Goal: Information Seeking & Learning: Check status

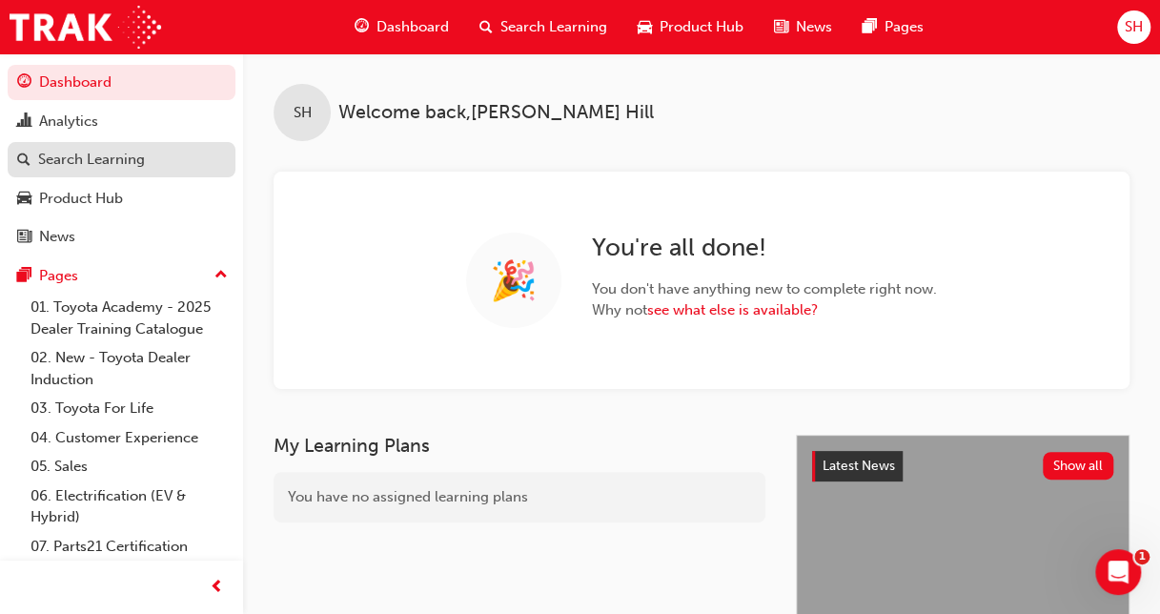
click at [92, 163] on div "Search Learning" at bounding box center [91, 160] width 107 height 22
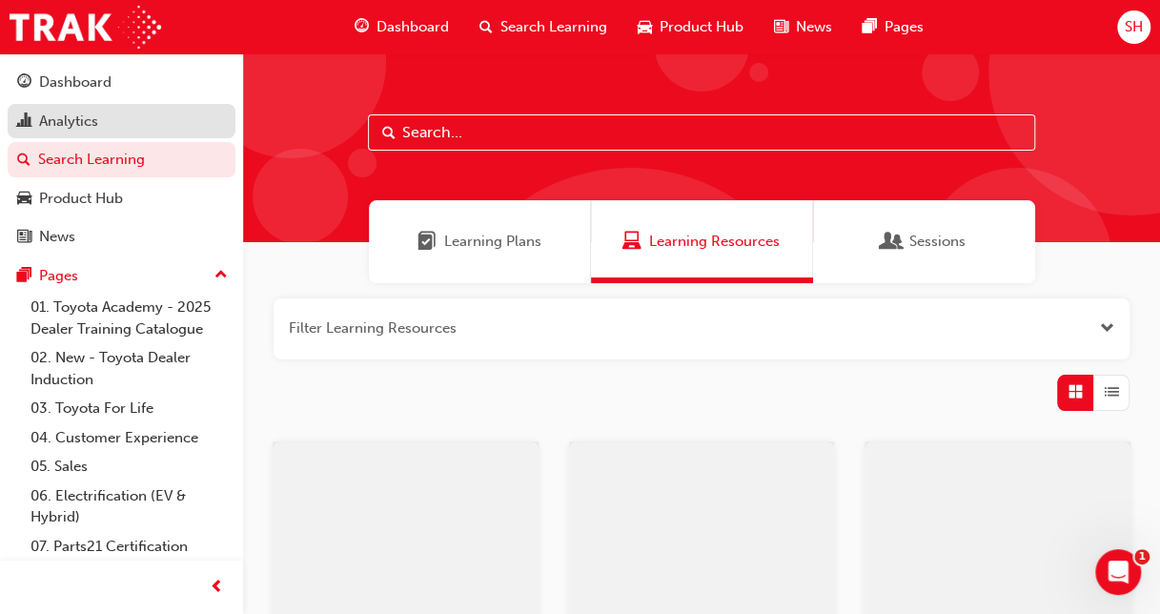
click at [88, 133] on link "Analytics" at bounding box center [122, 121] width 228 height 35
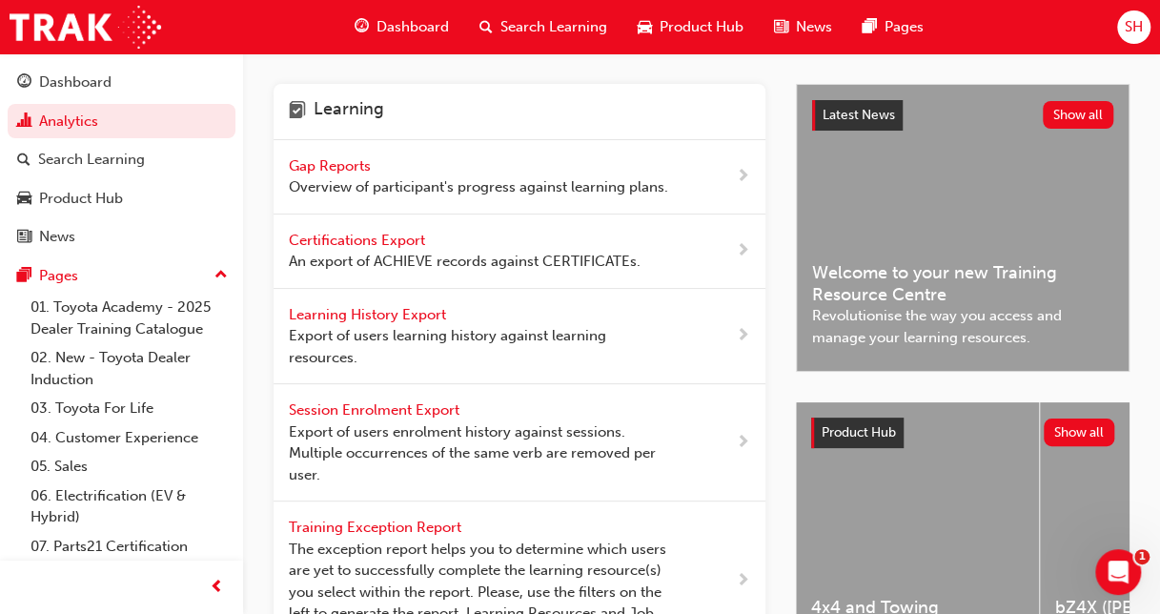
click at [314, 161] on span "Gap Reports" at bounding box center [332, 165] width 86 height 17
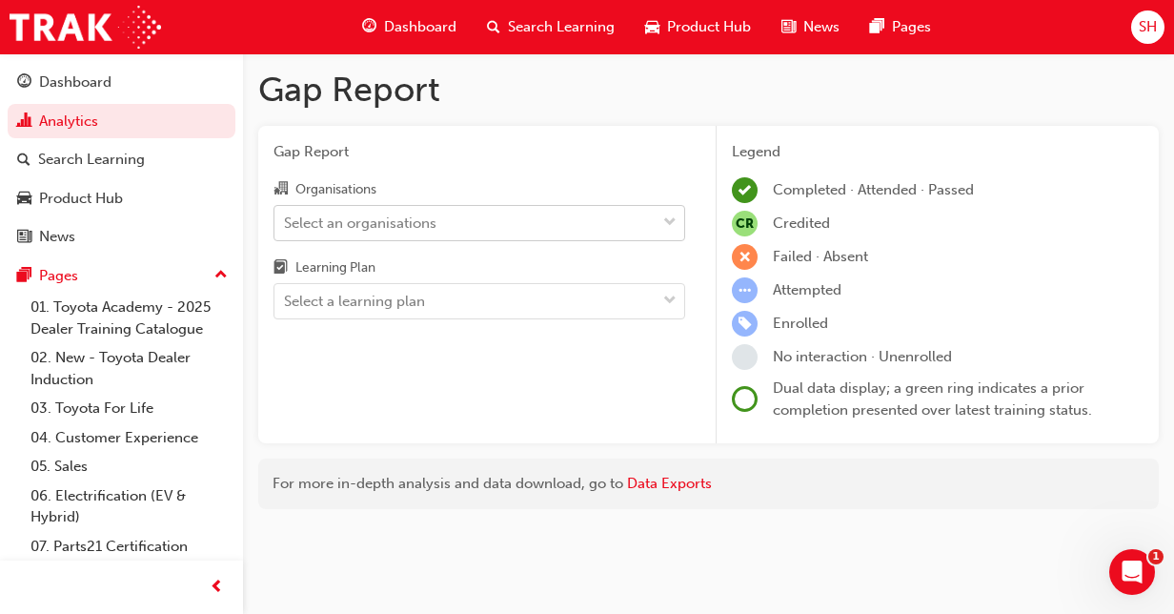
click at [327, 212] on div "Select an organisations" at bounding box center [360, 223] width 153 height 22
click at [286, 214] on input "Organisations Select an organisations" at bounding box center [285, 222] width 2 height 16
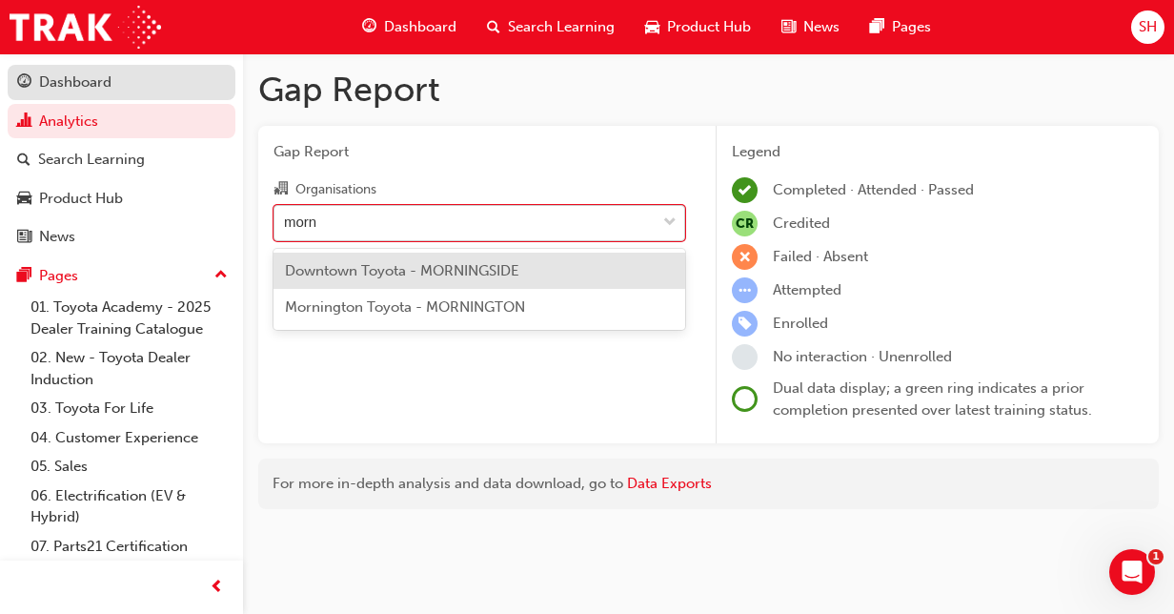
type input "morni"
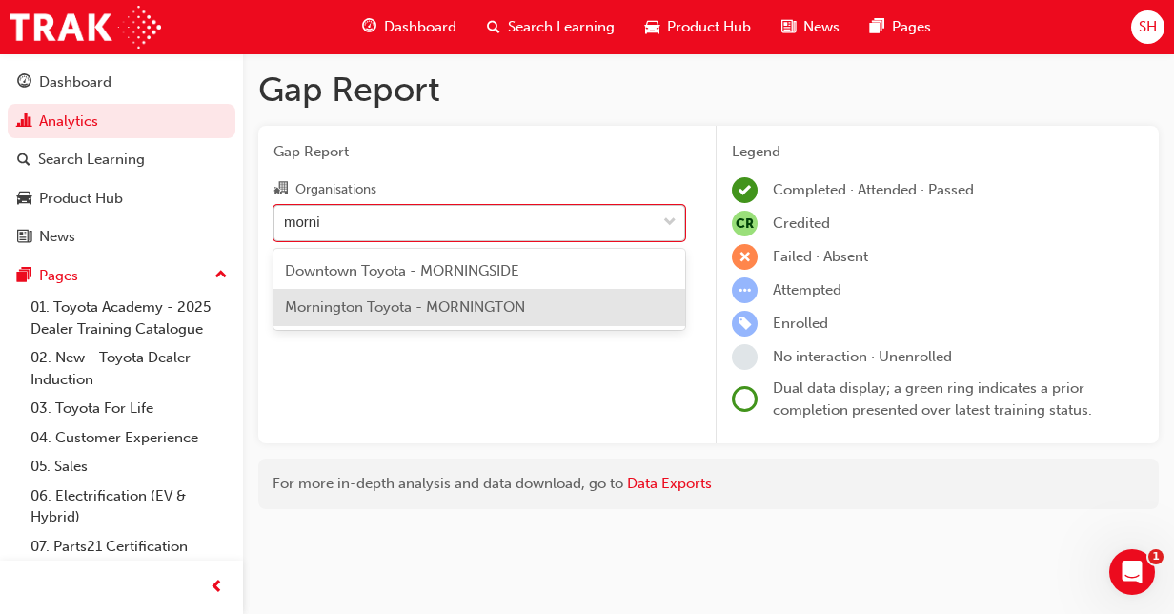
click at [392, 319] on div "Mornington Toyota - MORNINGTON" at bounding box center [480, 307] width 412 height 37
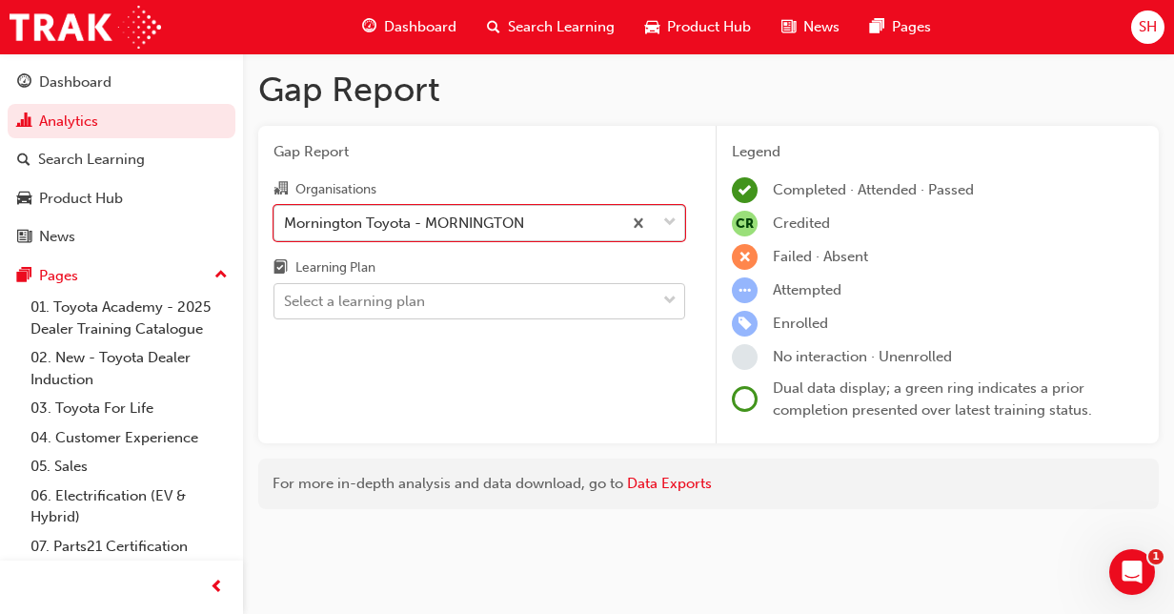
click at [391, 304] on div "Select a learning plan" at bounding box center [354, 302] width 141 height 22
click at [286, 304] on input "Learning Plan Select a learning plan" at bounding box center [285, 301] width 2 height 16
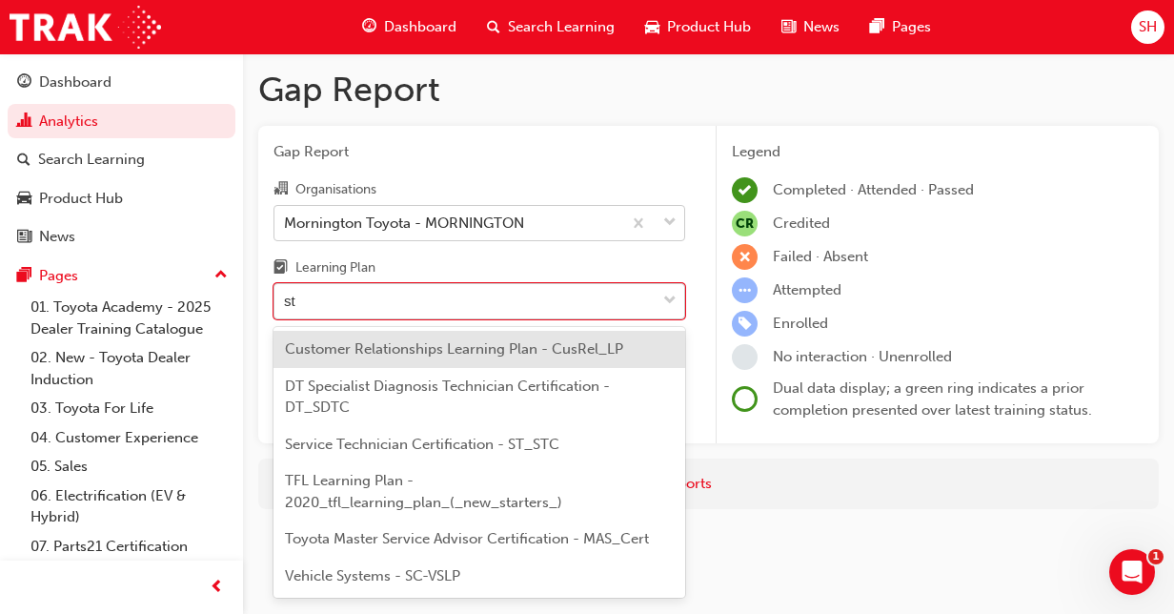
type input "s"
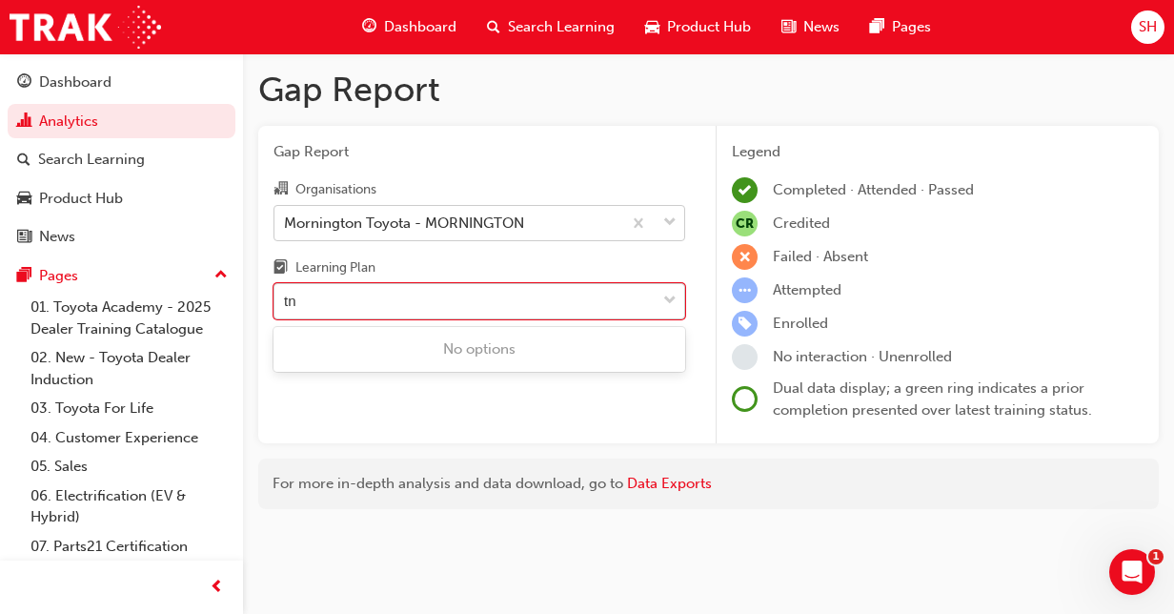
type input "t"
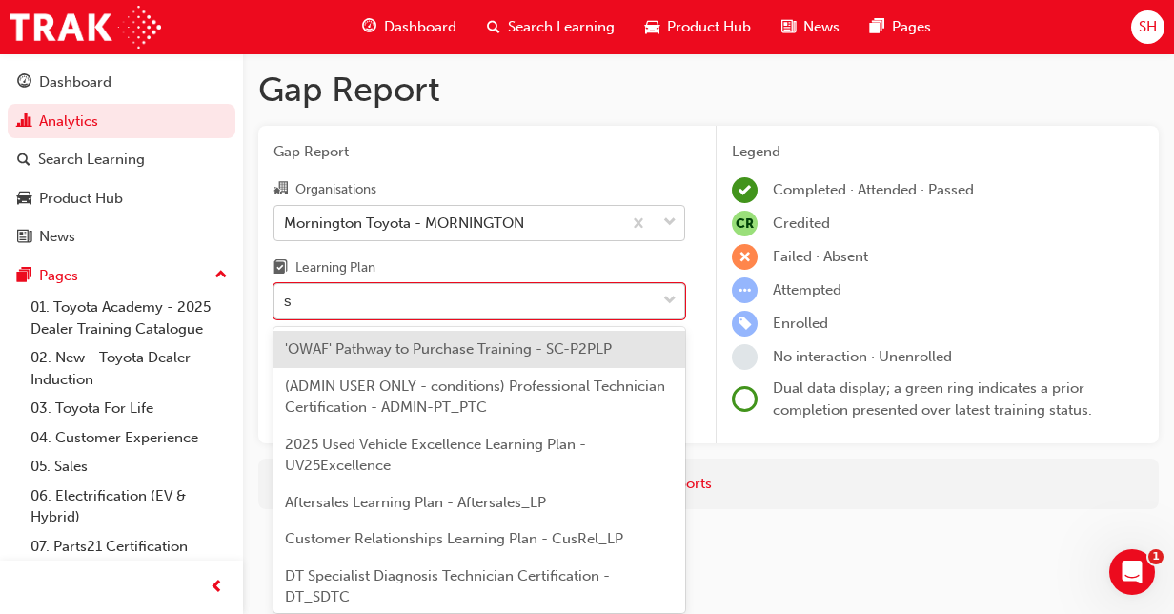
type input "se"
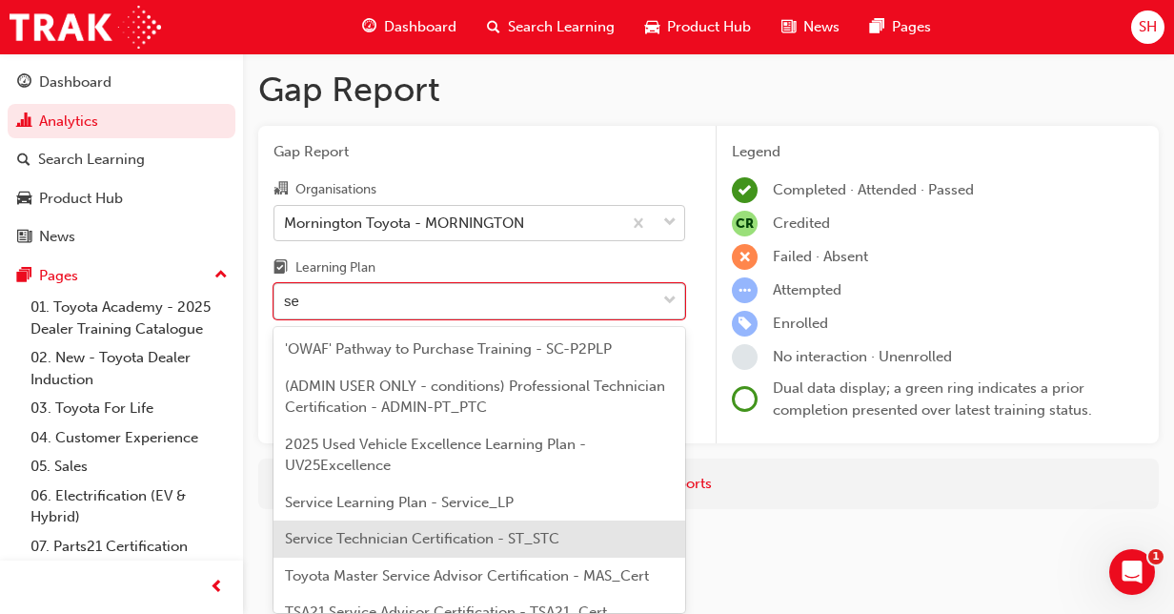
click at [372, 542] on span "Service Technician Certification - ST_STC" at bounding box center [422, 538] width 275 height 17
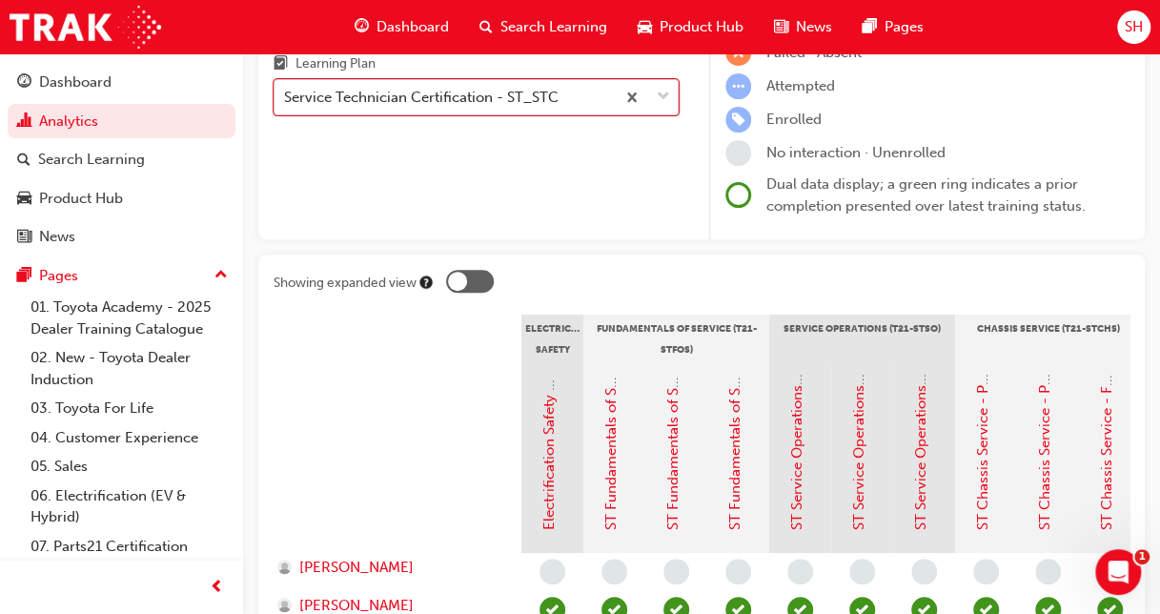
scroll to position [71, 0]
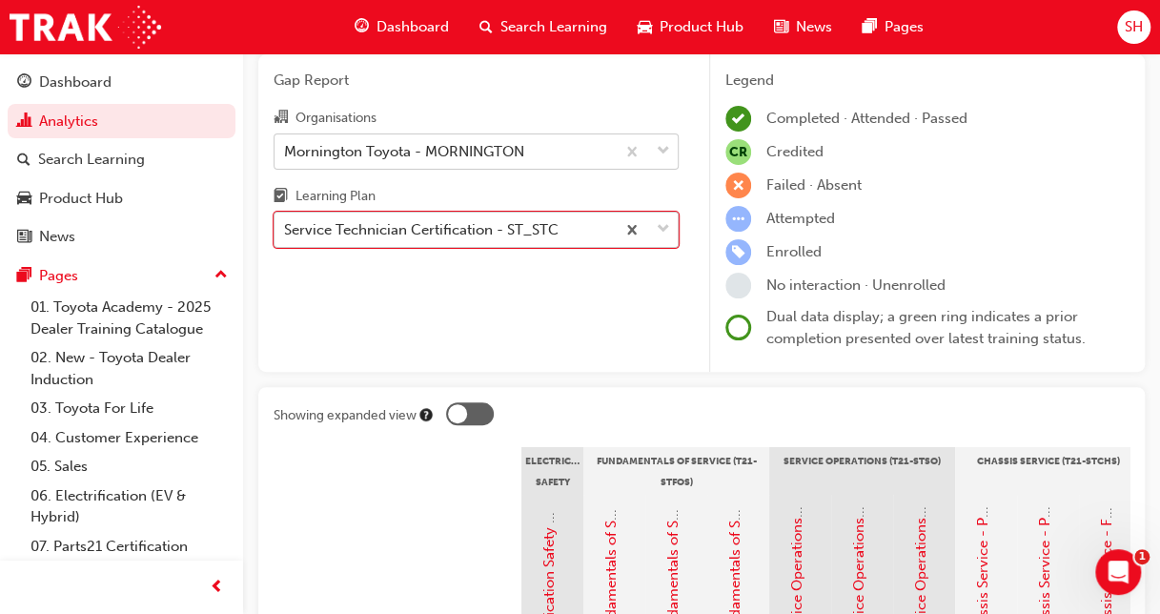
click at [495, 235] on div "Service Technician Certification - ST_STC" at bounding box center [421, 230] width 275 height 22
click at [286, 235] on input "Learning Plan option Service Technician Certification - ST_STC, selected. 0 res…" at bounding box center [285, 229] width 2 height 16
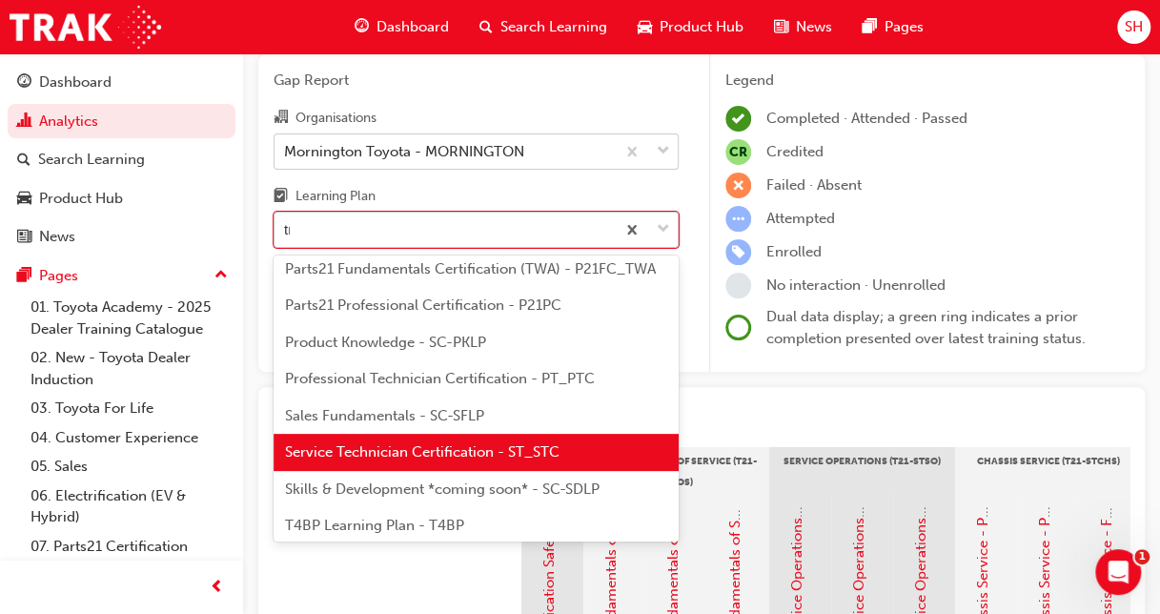
scroll to position [0, 0]
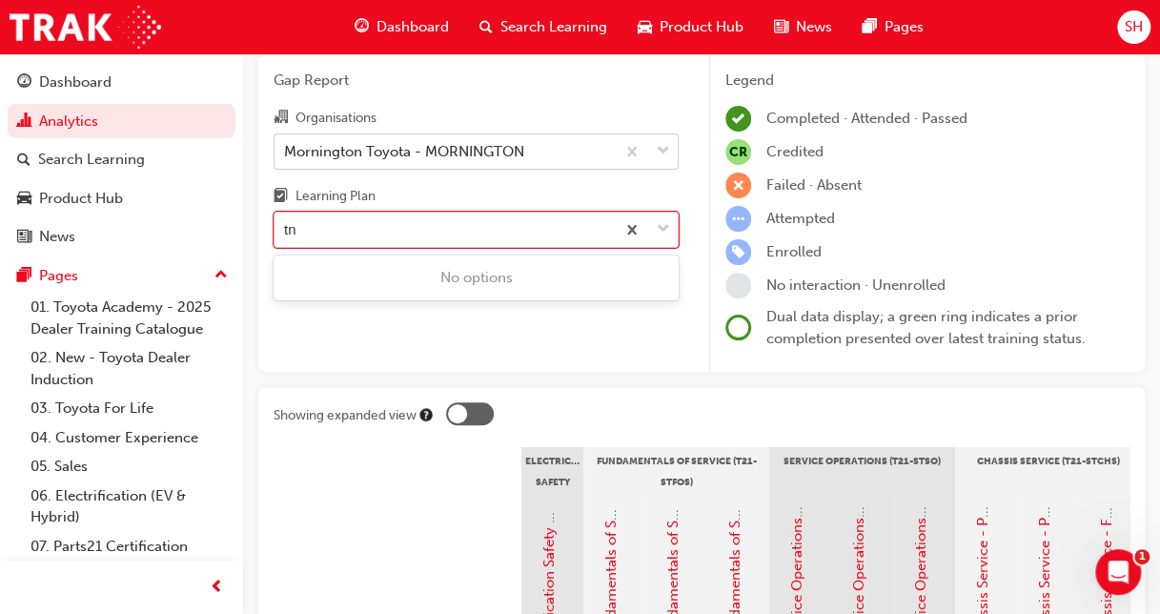
type input "t"
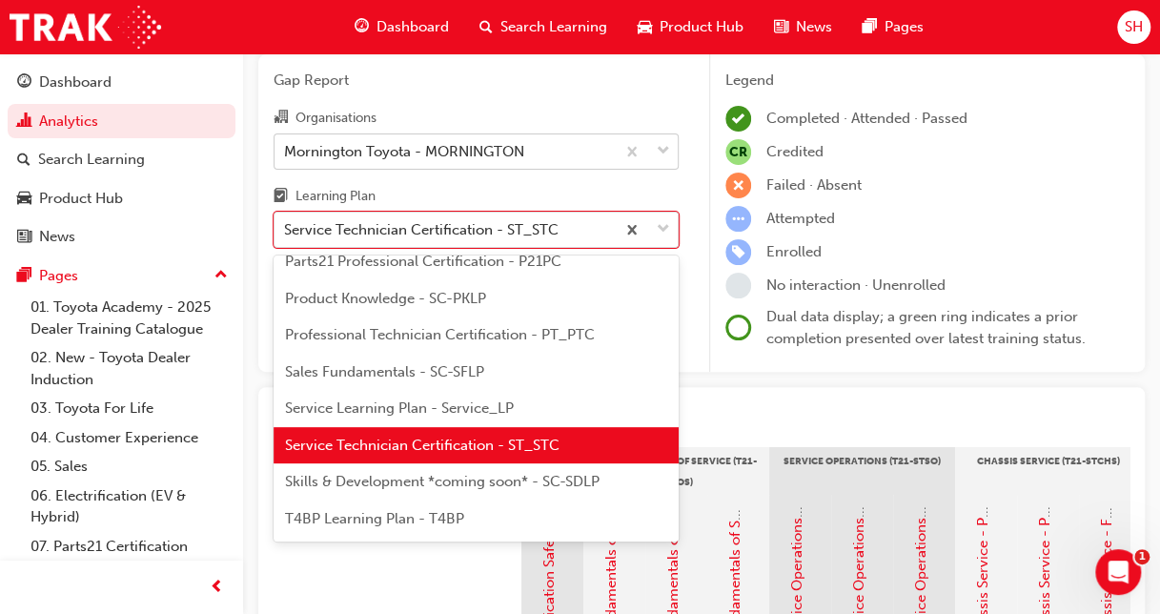
scroll to position [1014, 0]
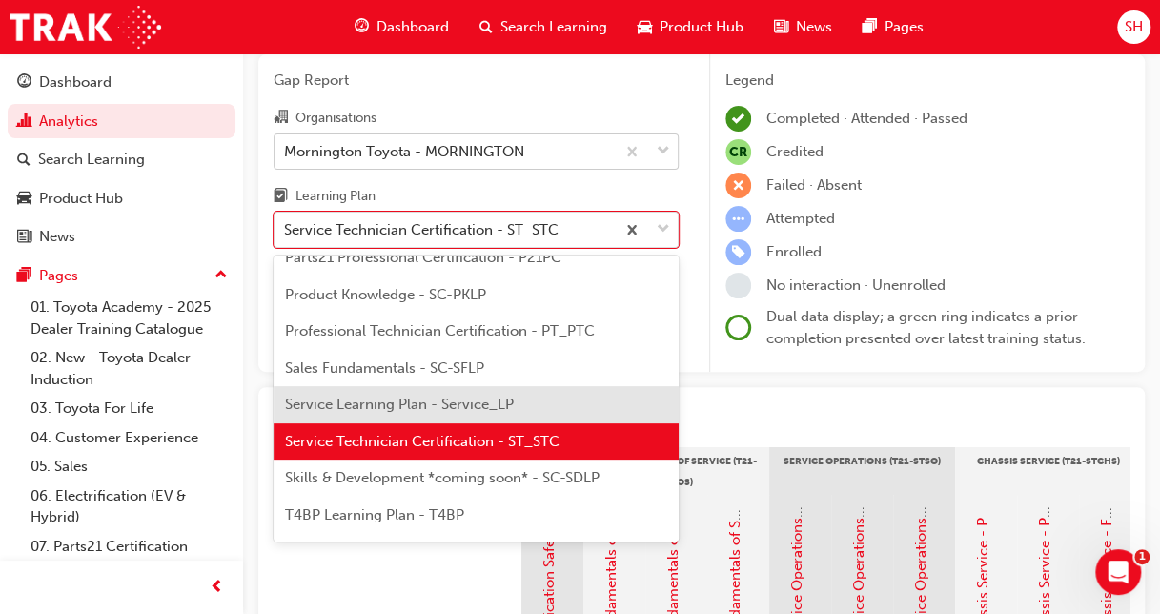
click at [530, 423] on div "Service Learning Plan - Service_LP" at bounding box center [476, 404] width 405 height 37
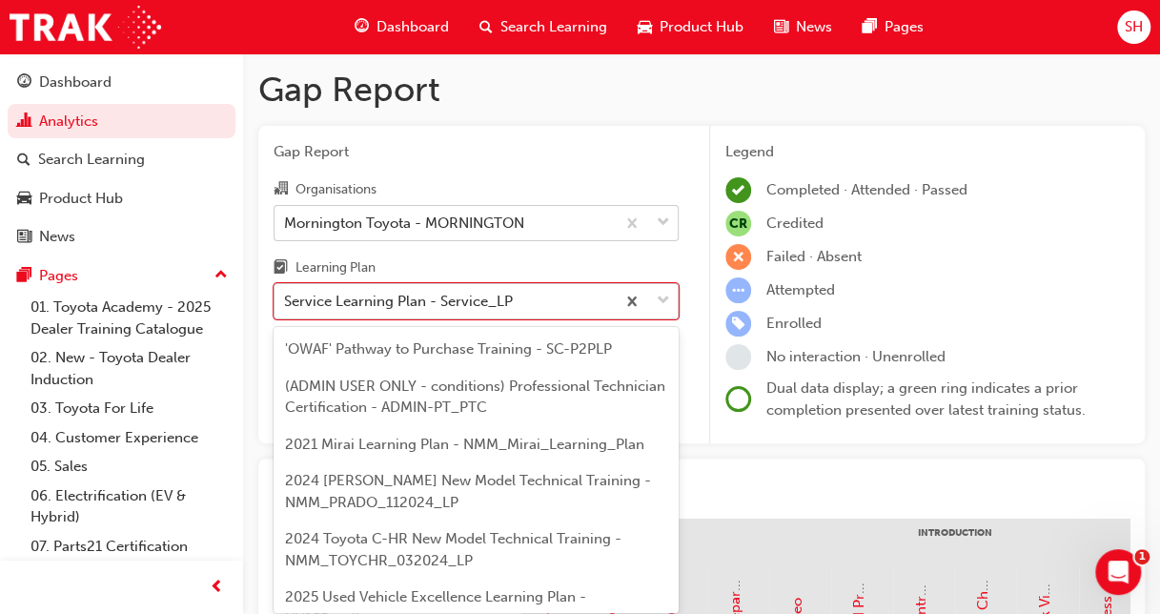
click at [661, 305] on span "down-icon" at bounding box center [663, 301] width 13 height 25
click at [286, 305] on input "Learning Plan option Service Learning Plan - Service_LP, selected. option Servi…" at bounding box center [285, 301] width 2 height 16
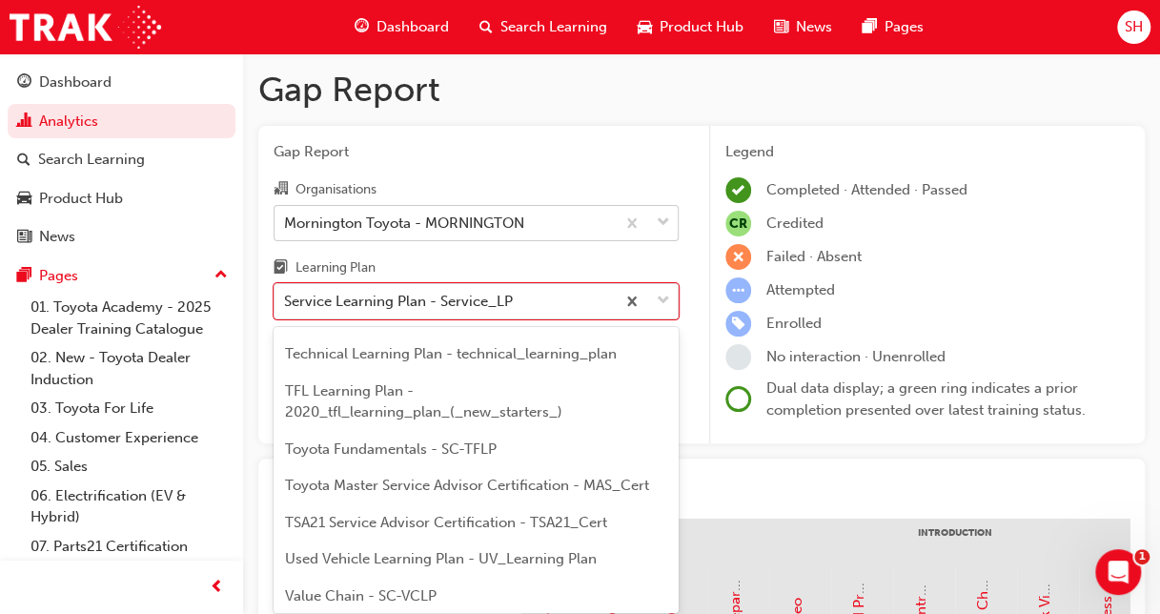
scroll to position [1287, 0]
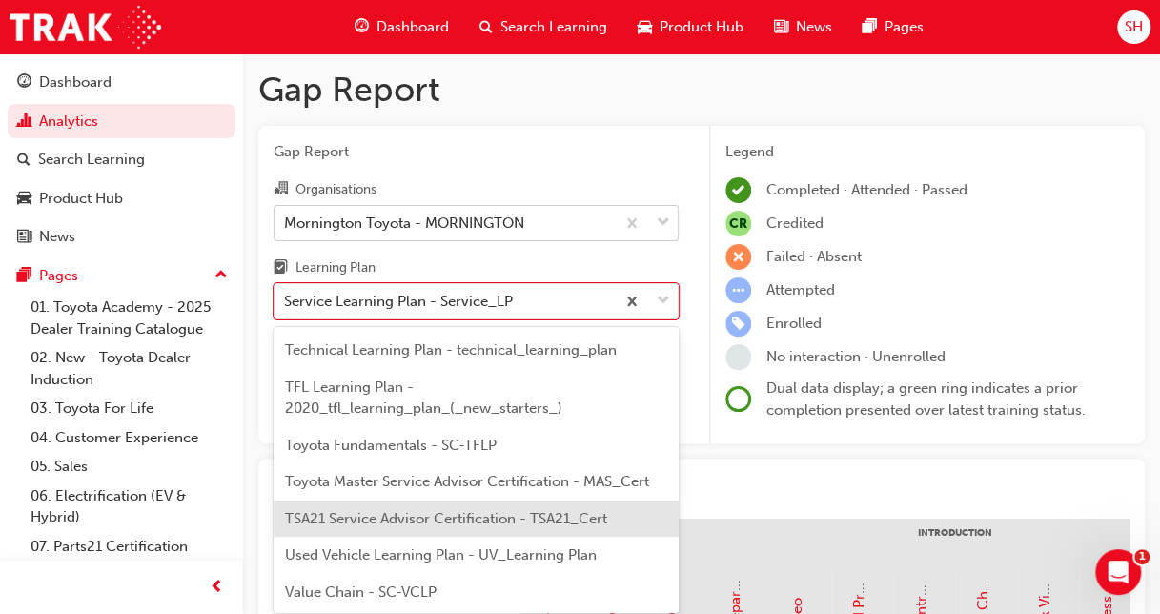
click at [660, 538] on div "TSA21 Service Advisor Certification - TSA21_Cert" at bounding box center [476, 518] width 405 height 37
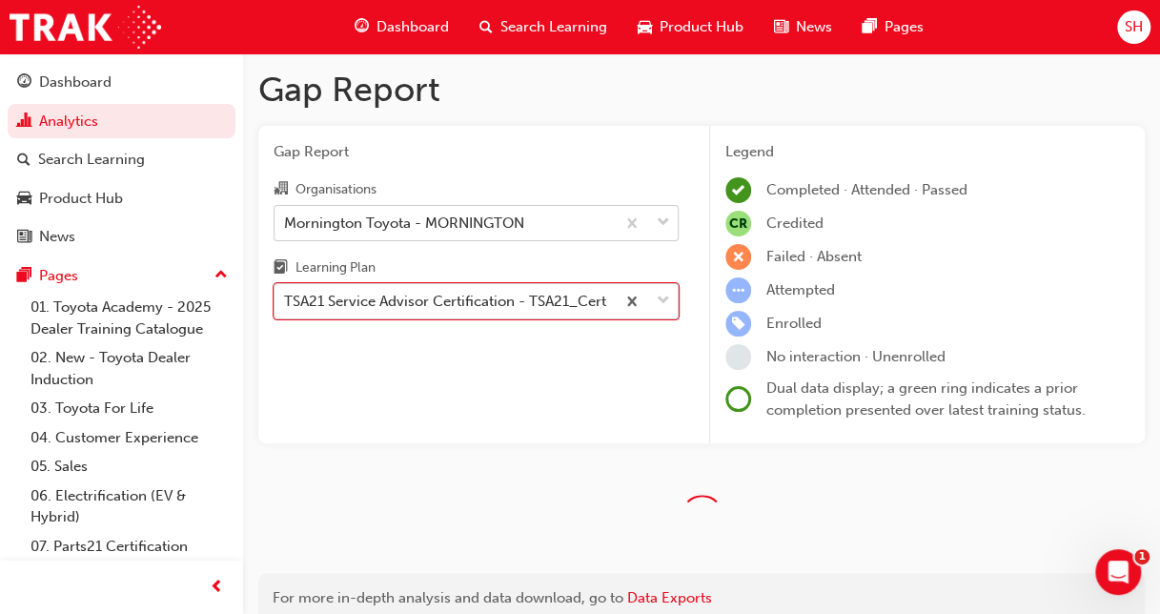
click at [656, 287] on div at bounding box center [646, 301] width 63 height 34
click at [286, 293] on input "Learning Plan option TSA21 Service Advisor Certification - TSA21_Cert, selected…" at bounding box center [285, 301] width 2 height 16
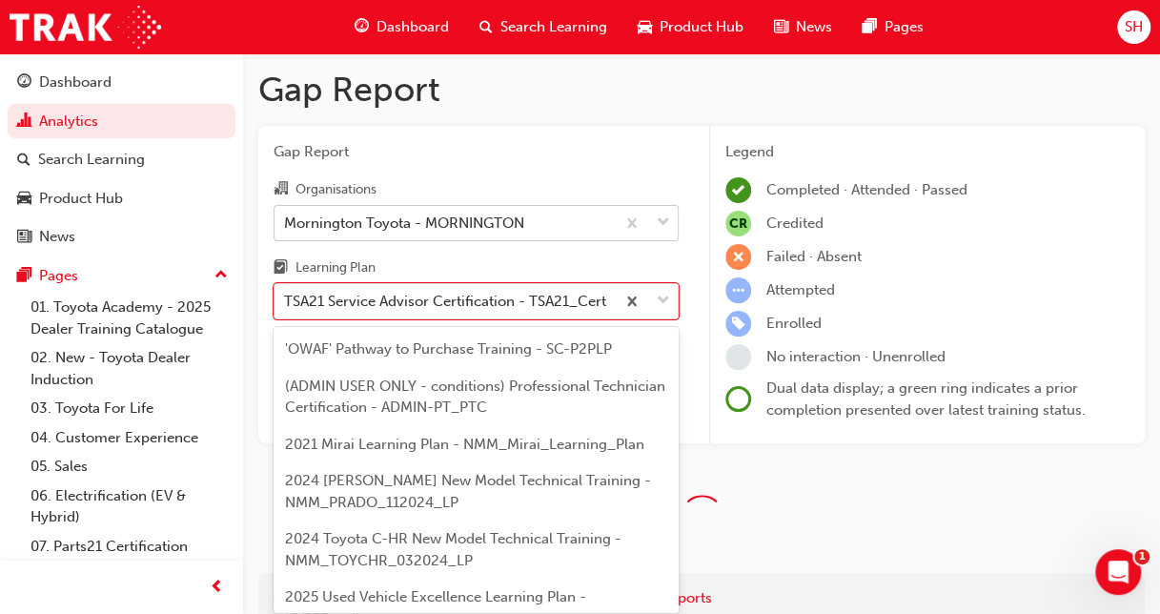
scroll to position [1245, 0]
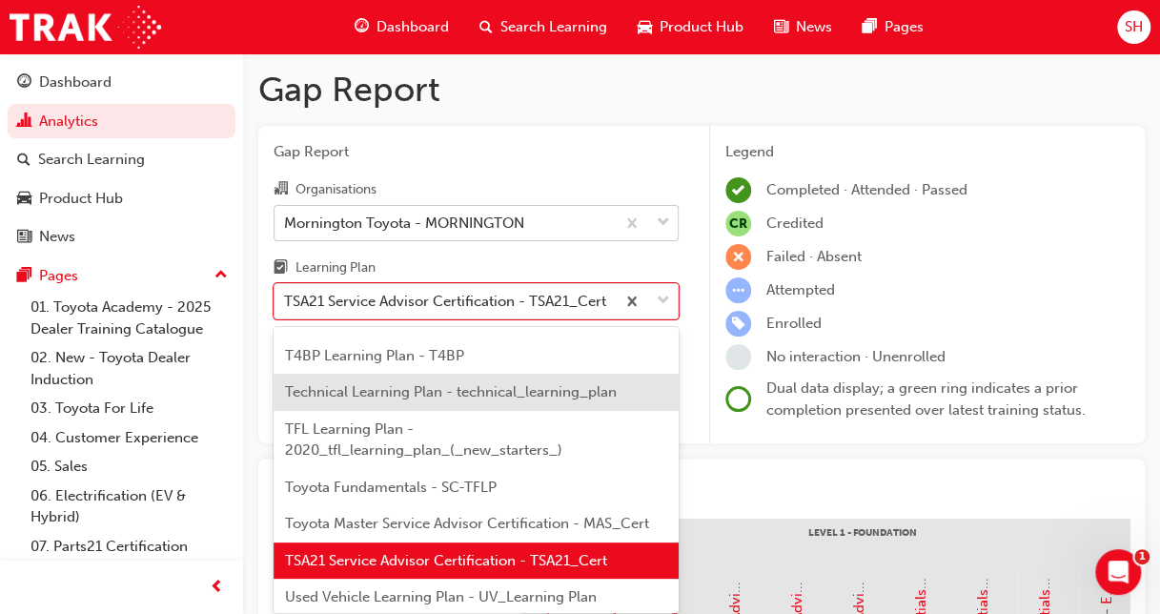
click at [513, 400] on span "Technical Learning Plan - technical_learning_plan" at bounding box center [451, 391] width 332 height 17
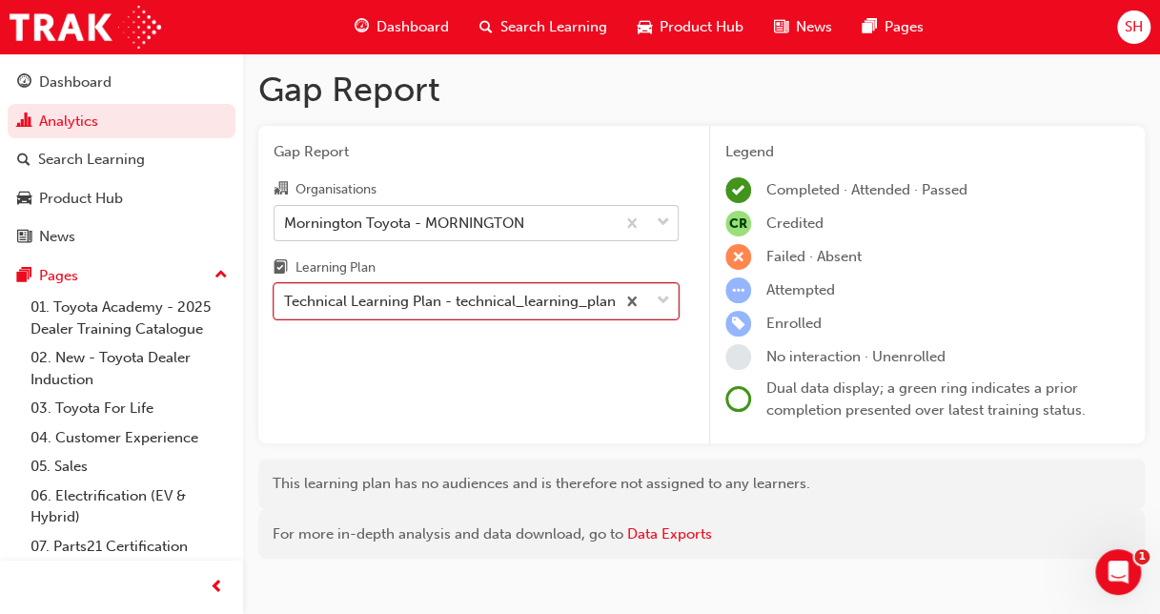
click at [662, 307] on span "down-icon" at bounding box center [663, 301] width 13 height 25
click at [286, 307] on input "Learning Plan option Technical Learning Plan - technical_learning_plan, selecte…" at bounding box center [285, 301] width 2 height 16
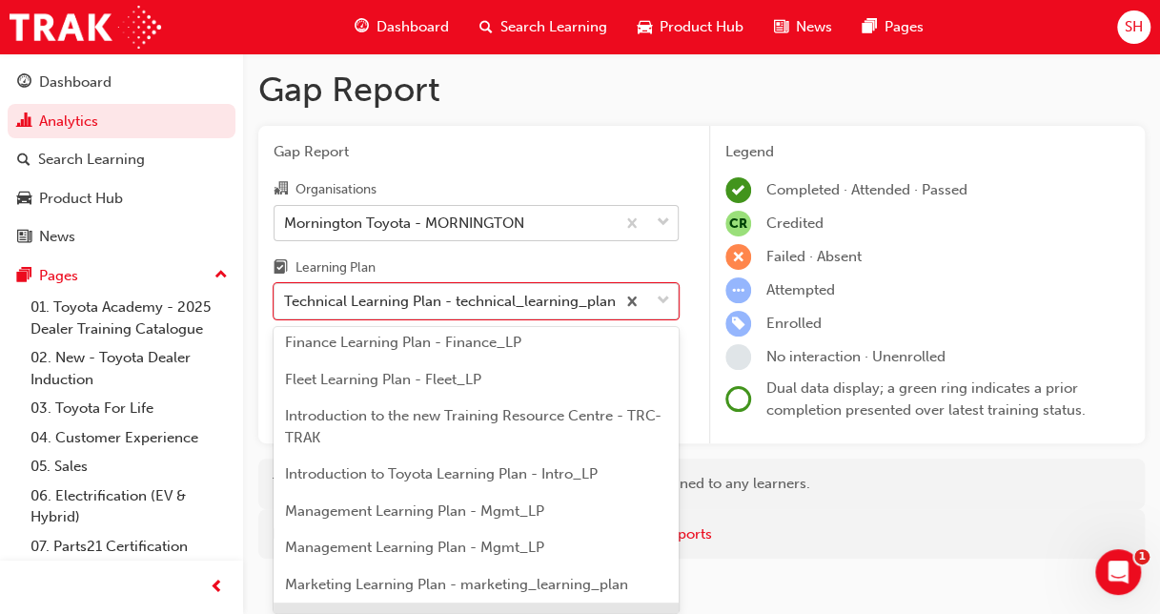
scroll to position [488, 0]
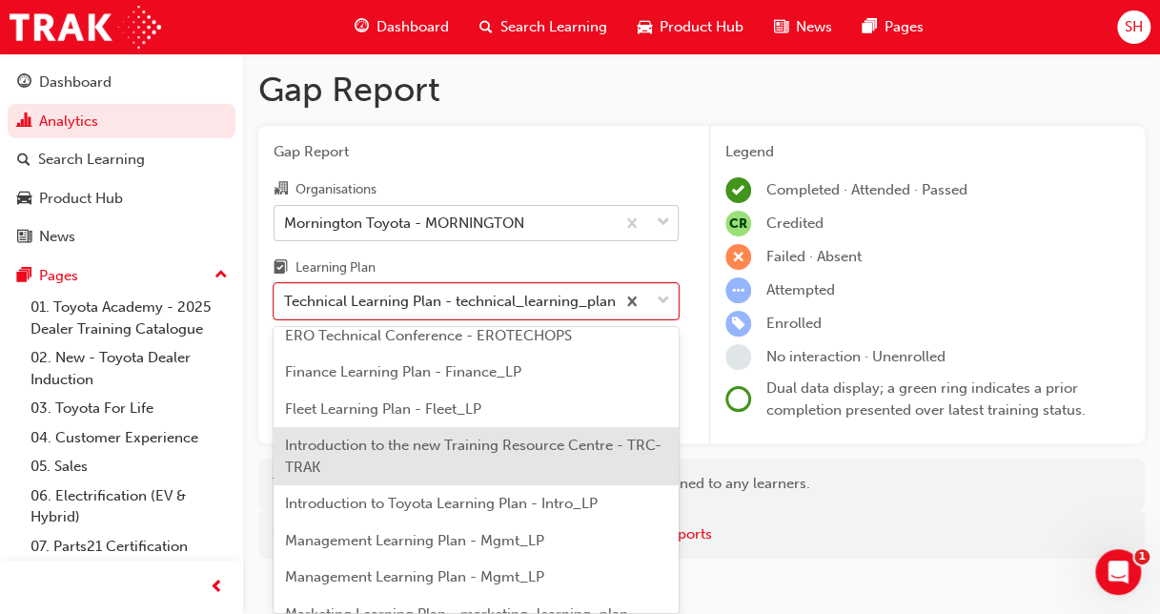
click at [360, 459] on div "Introduction to the new Training Resource Centre - TRC-TRAK" at bounding box center [476, 456] width 405 height 58
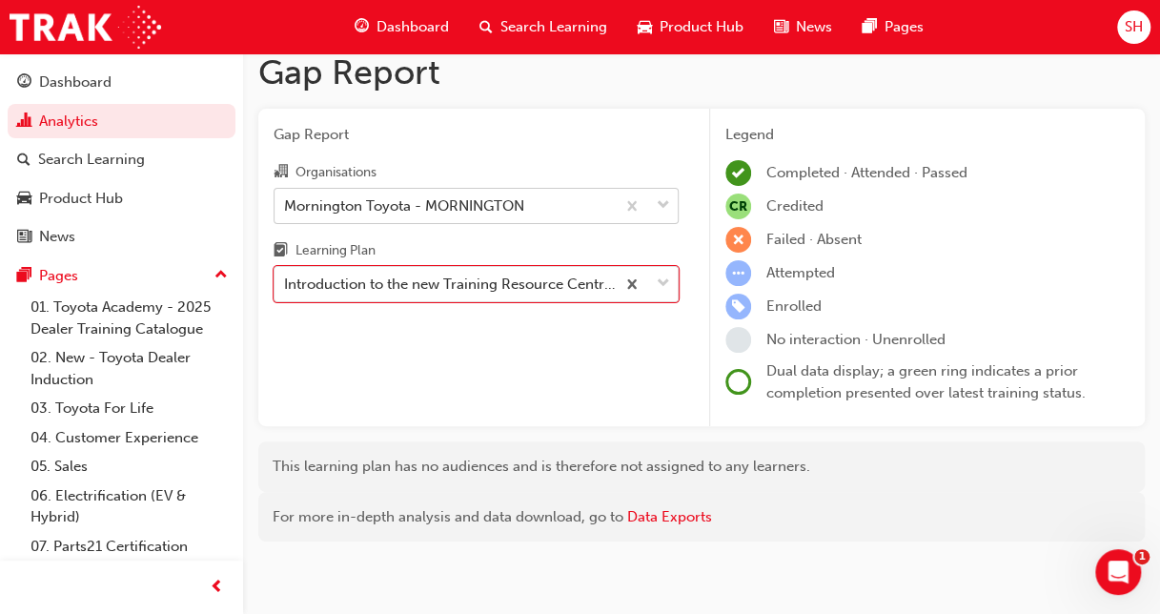
scroll to position [23, 0]
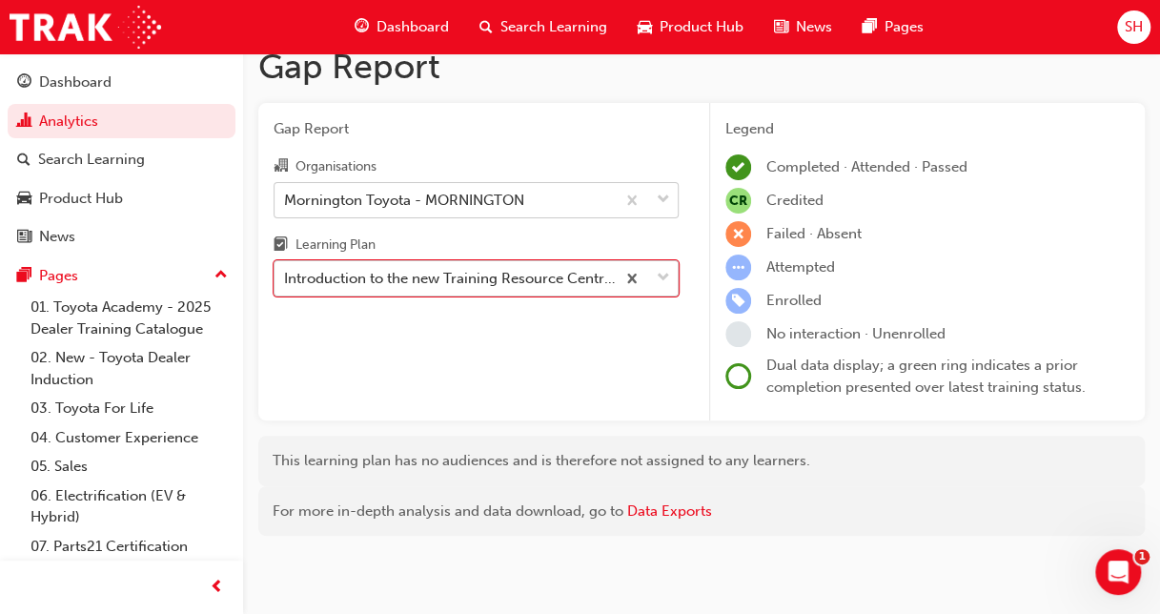
click at [659, 277] on span "down-icon" at bounding box center [663, 278] width 13 height 25
click at [286, 277] on input "Learning Plan option Introduction to the new Training Resource Centre - TRC-TRA…" at bounding box center [285, 278] width 2 height 16
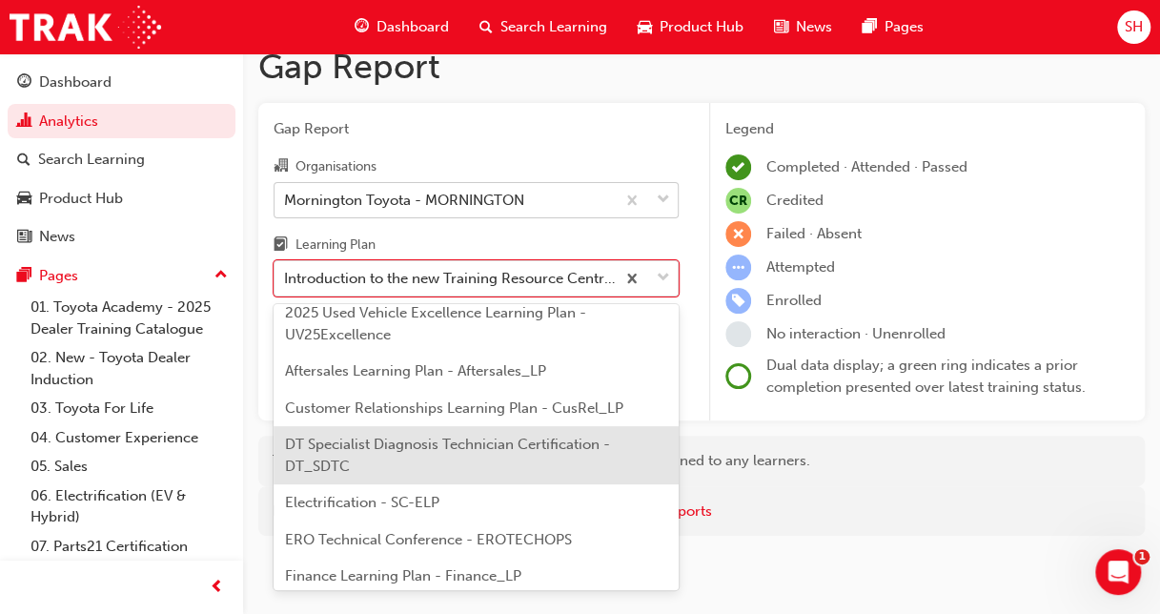
scroll to position [286, 0]
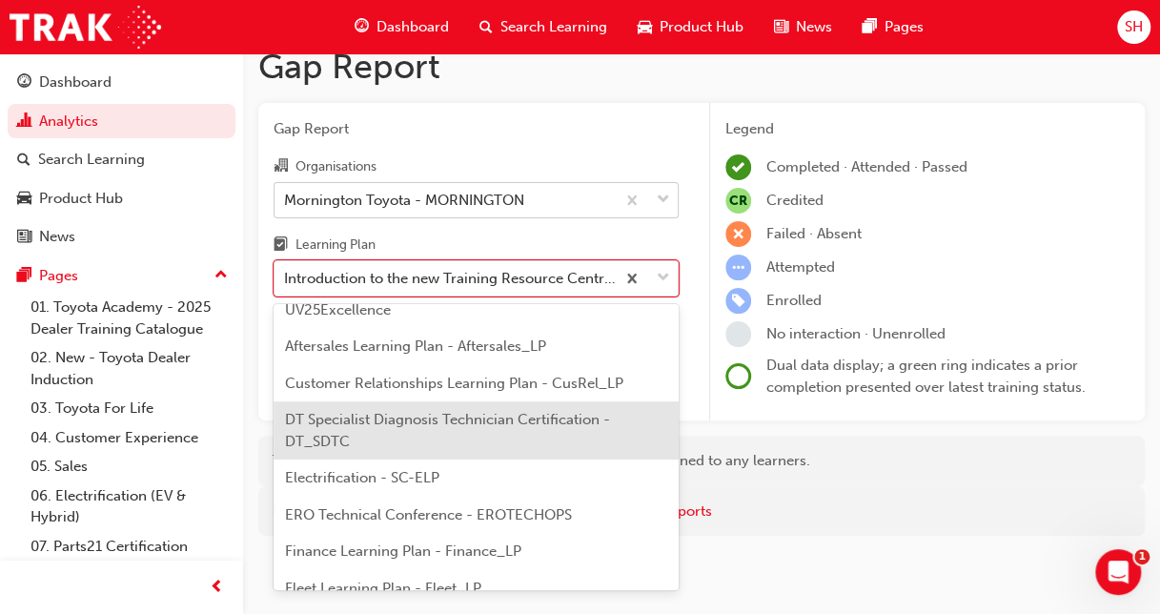
click at [466, 427] on span "DT Specialist Diagnosis Technician Certification - DT_SDTC" at bounding box center [447, 430] width 325 height 39
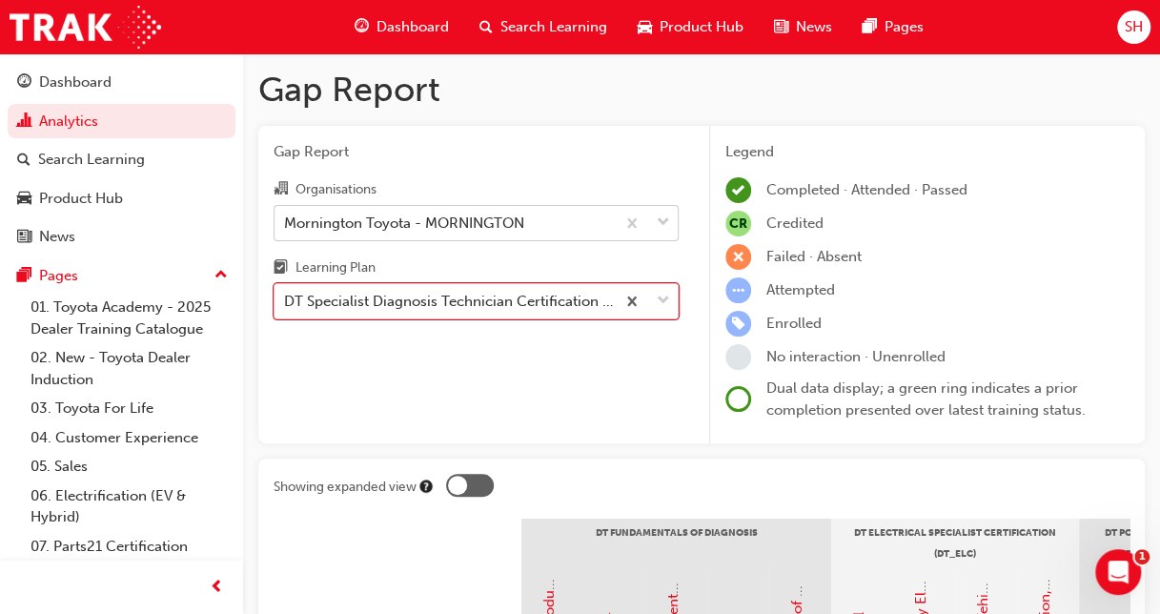
click at [667, 300] on span "down-icon" at bounding box center [663, 301] width 13 height 25
click at [286, 300] on input "Learning Plan option DT Specialist Diagnosis Technician Certification - DT_SDTC…" at bounding box center [285, 301] width 2 height 16
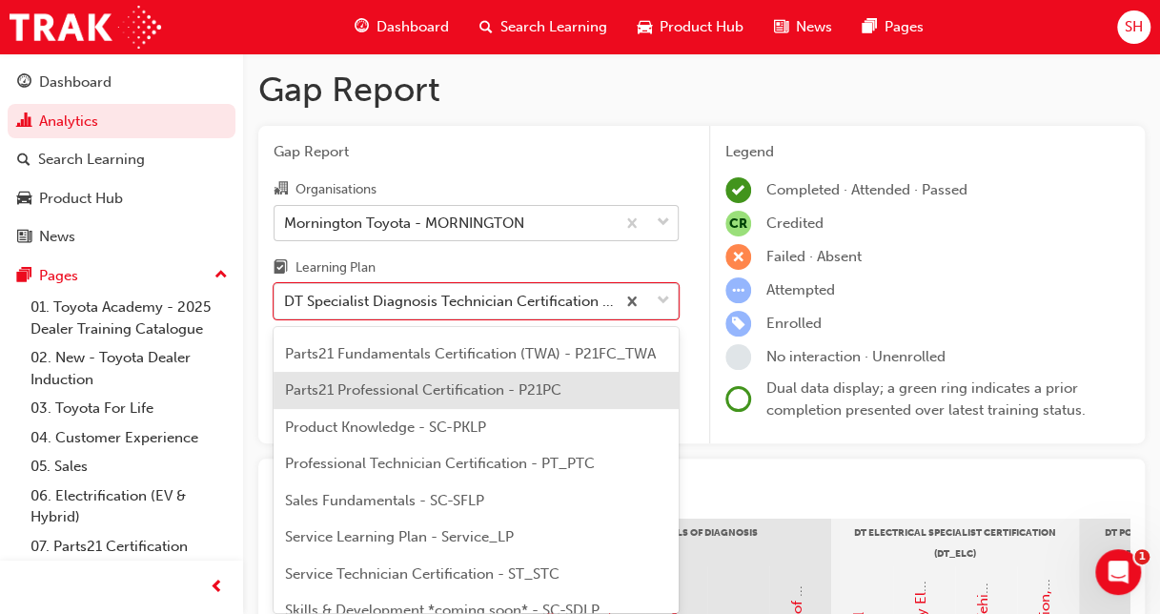
scroll to position [1049, 0]
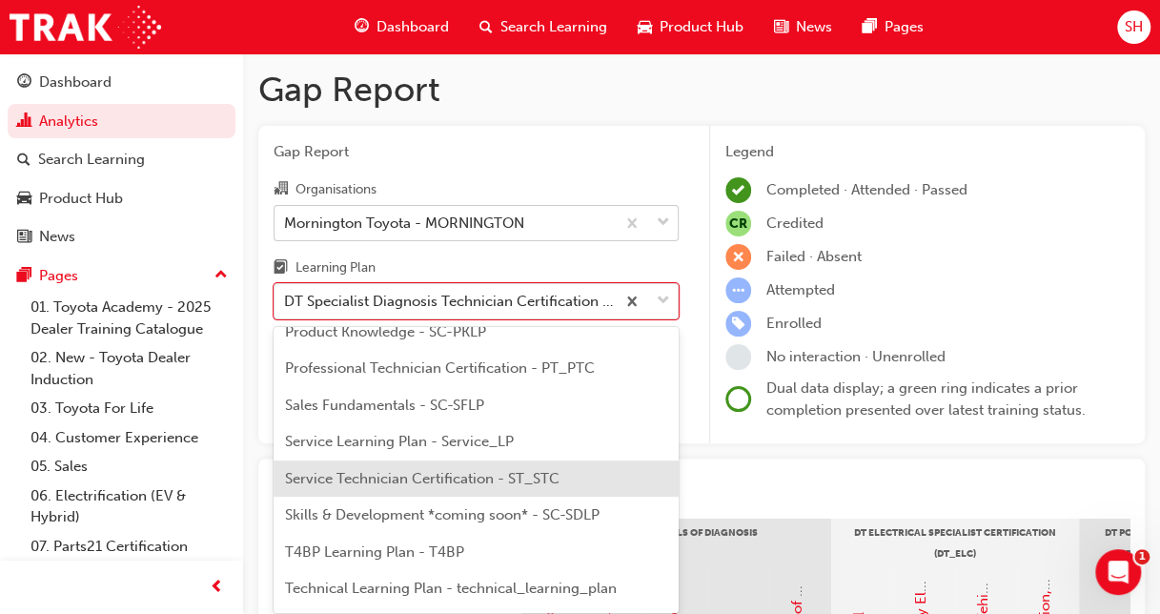
click at [543, 487] on span "Service Technician Certification - ST_STC" at bounding box center [422, 478] width 275 height 17
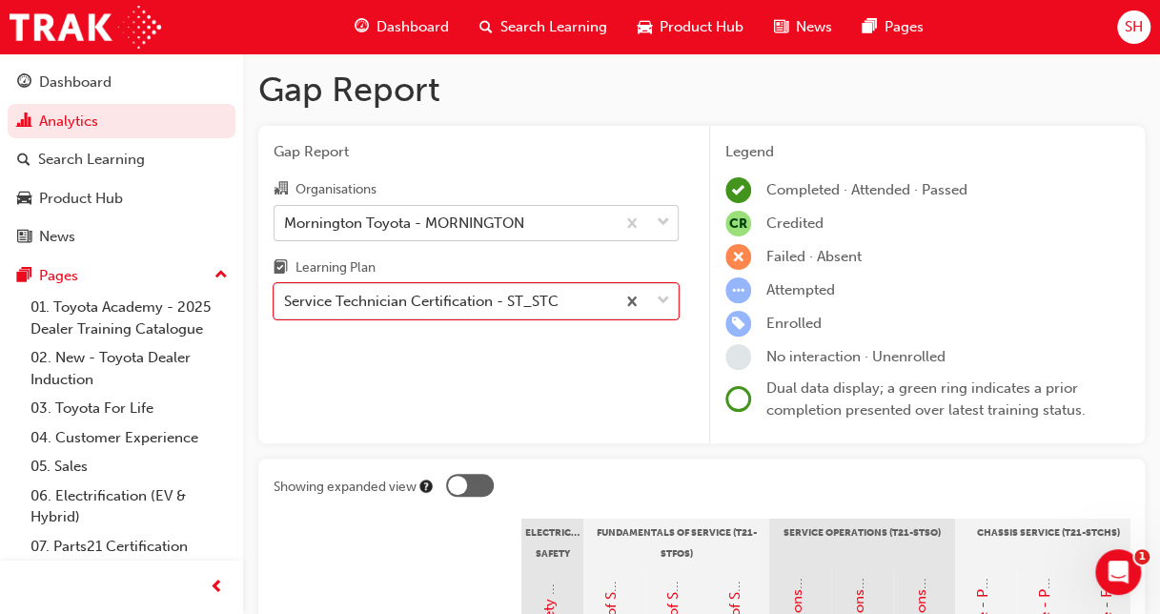
click at [567, 219] on div "Mornington Toyota - MORNINGTON" at bounding box center [445, 222] width 340 height 33
click at [286, 219] on input "Organisations Mornington Toyota - MORNINGTON" at bounding box center [285, 222] width 2 height 16
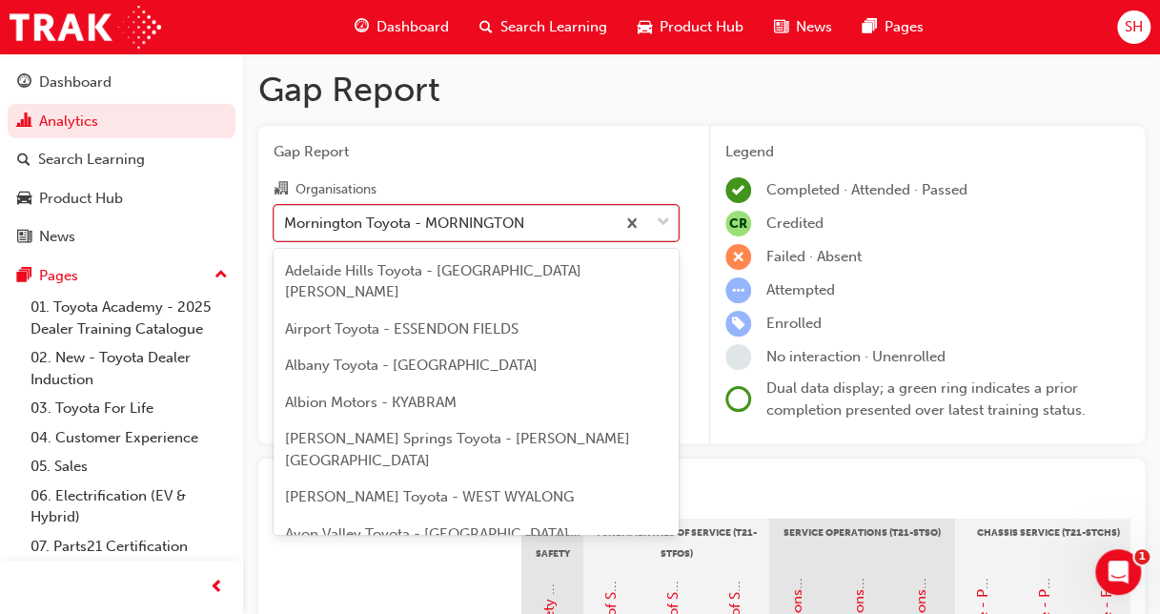
scroll to position [6594, 0]
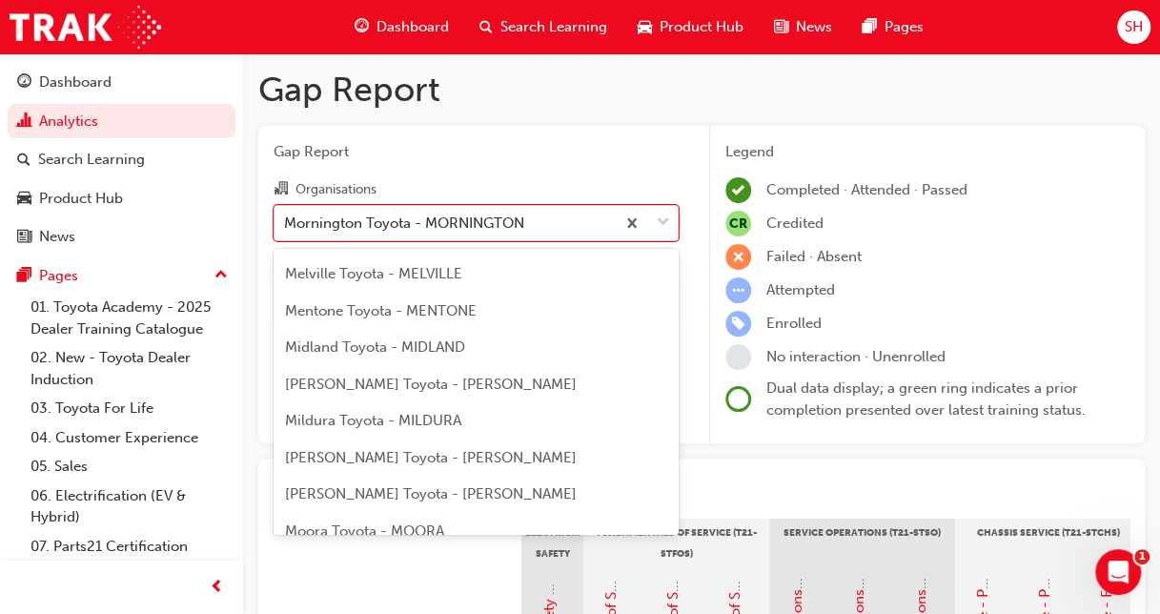
type input "g"
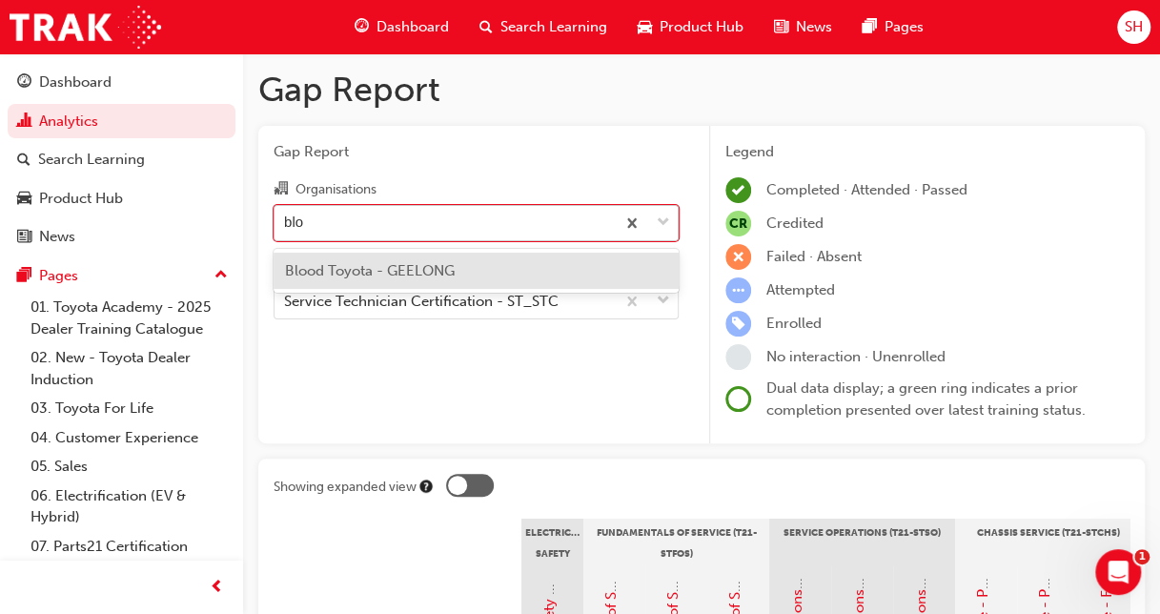
scroll to position [0, 0]
type input "bloo"
click at [376, 271] on span "Blood Toyota - GEELONG" at bounding box center [370, 270] width 170 height 17
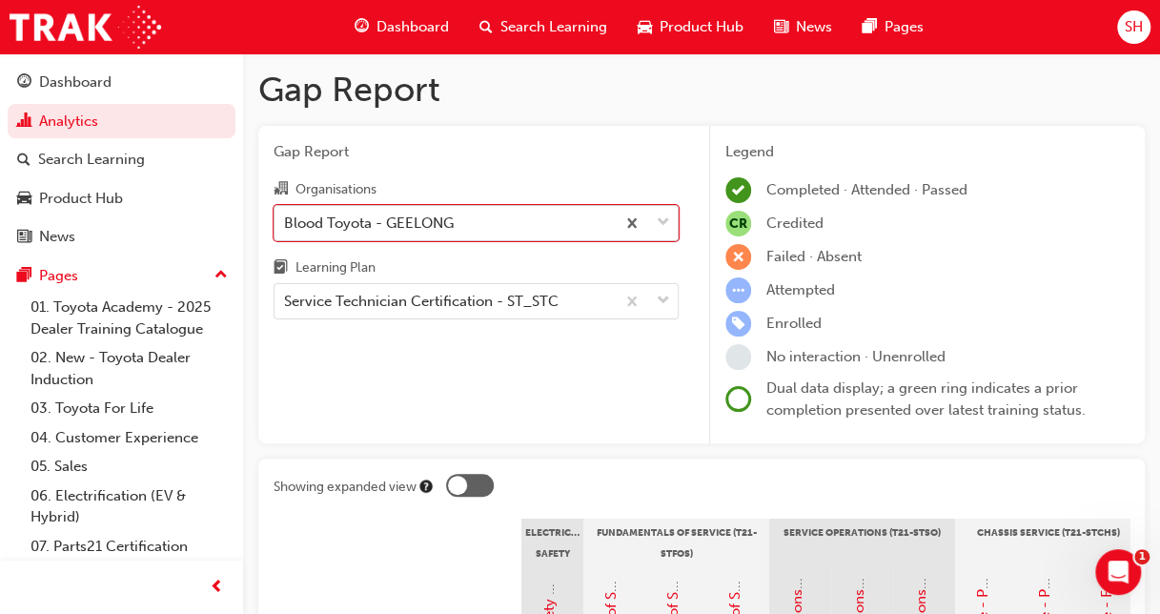
click at [547, 217] on div "Blood Toyota - GEELONG" at bounding box center [445, 222] width 340 height 33
click at [286, 217] on input "Organisations option Blood Toyota - GEELONG, selected. 0 results available. Sel…" at bounding box center [285, 222] width 2 height 16
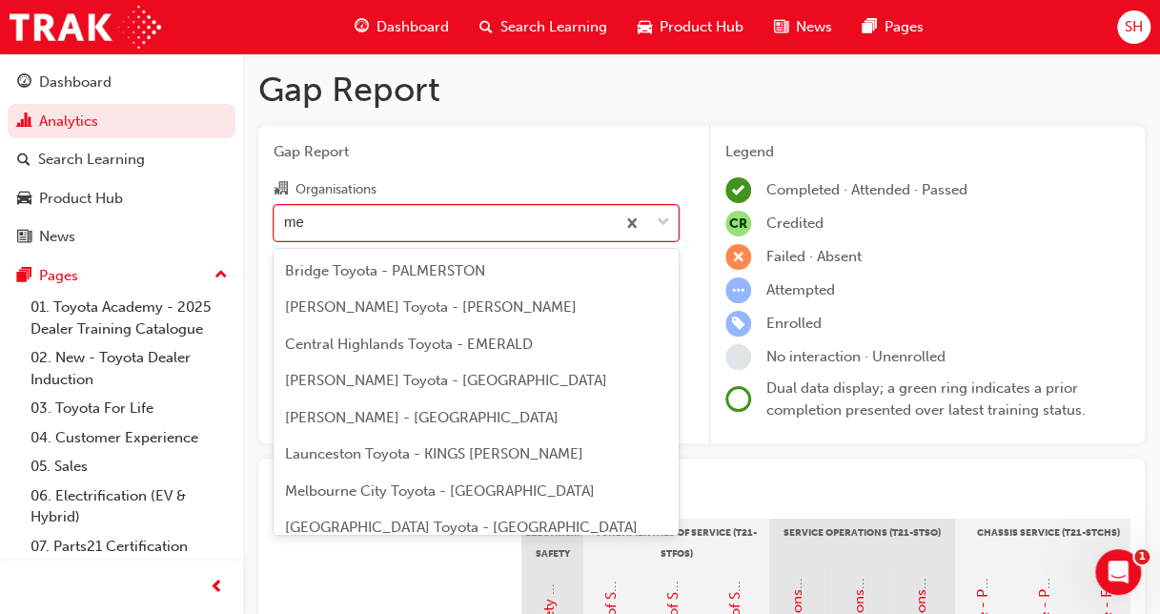
type input "m"
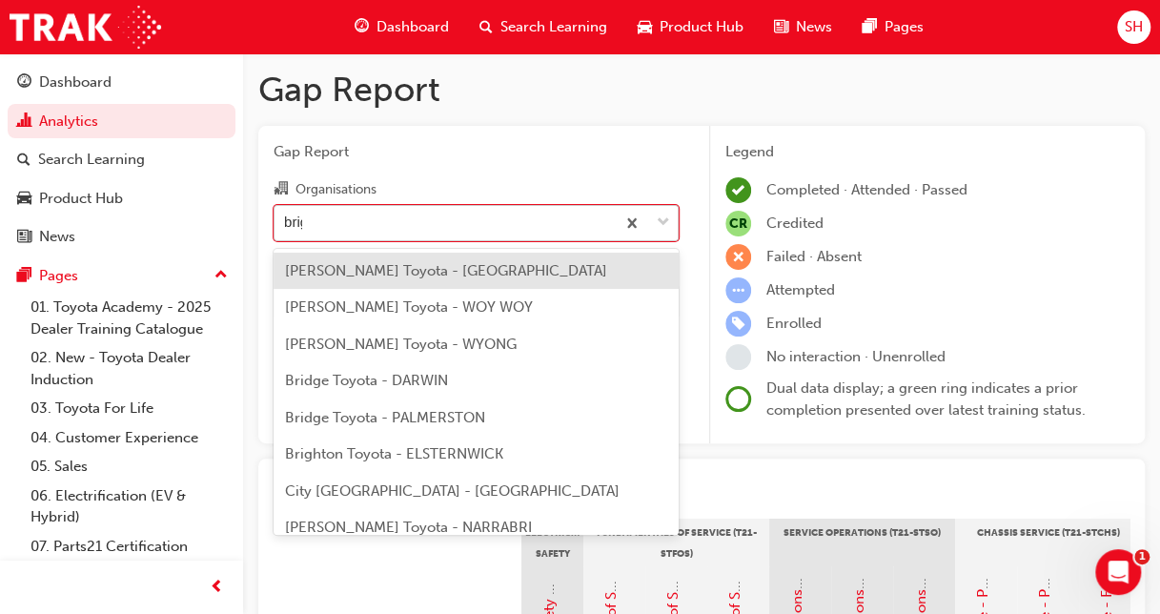
type input "brigh"
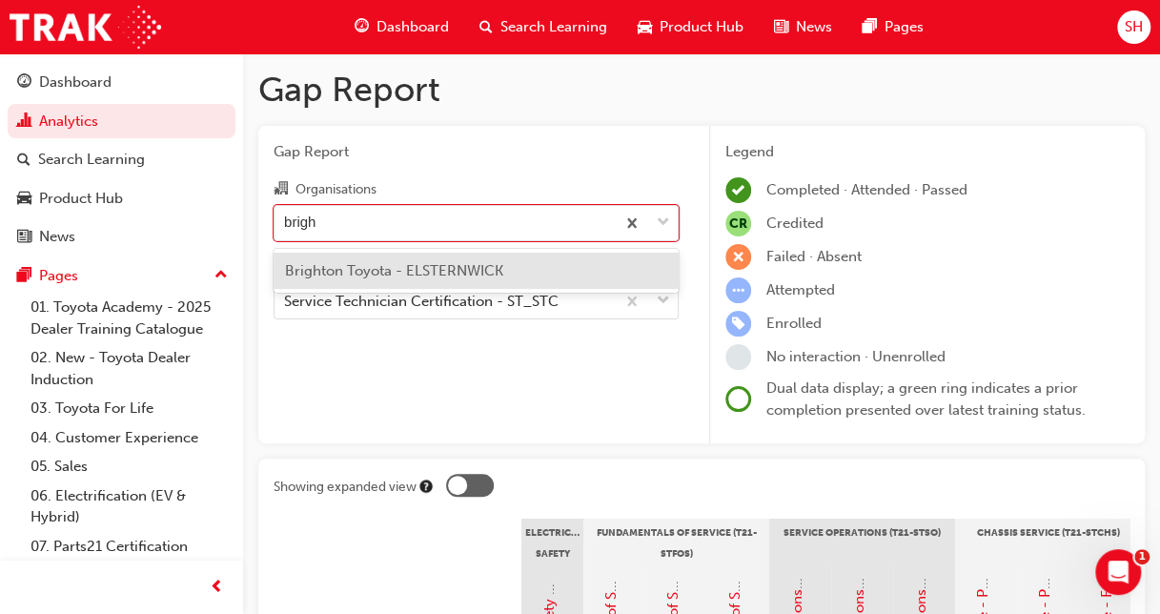
click at [419, 265] on span "Brighton Toyota - ELSTERNWICK" at bounding box center [394, 270] width 218 height 17
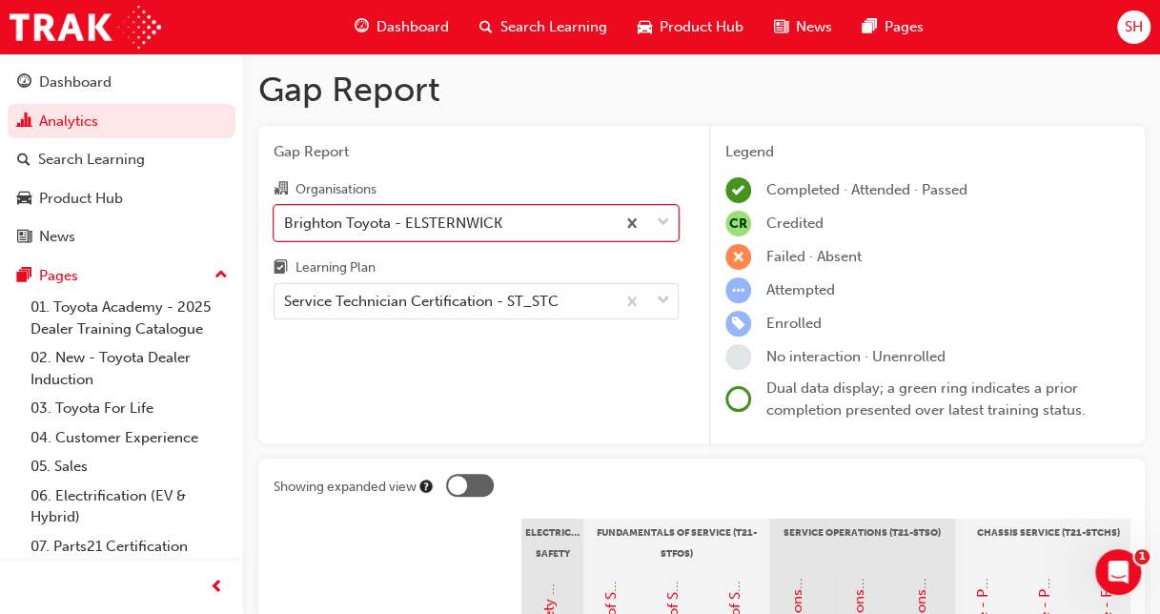
click at [520, 227] on div "Brighton Toyota - ELSTERNWICK" at bounding box center [445, 222] width 340 height 33
click at [286, 227] on input "Organisations option Brighton Toyota - ELSTERNWICK, selected. 0 results availab…" at bounding box center [285, 222] width 2 height 16
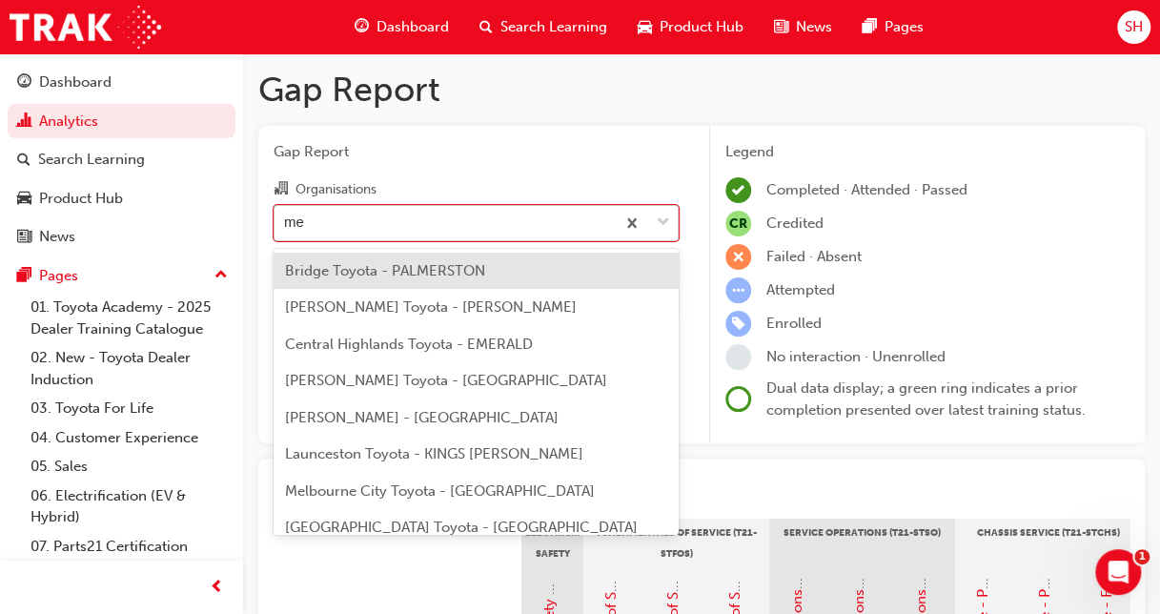
type input "men"
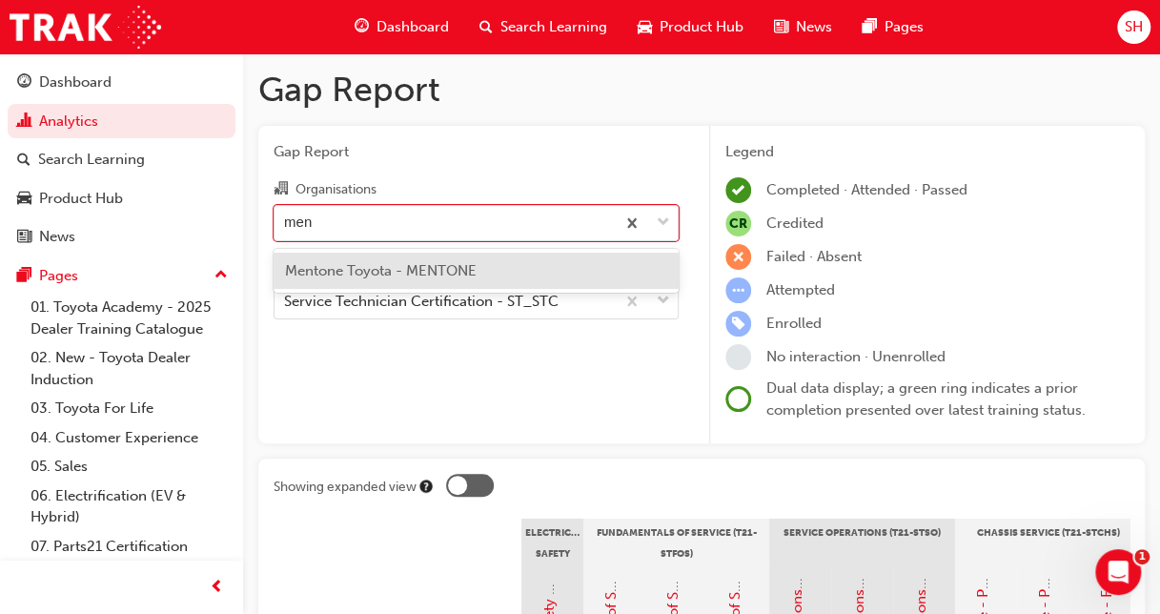
click at [465, 269] on span "Mentone Toyota - MENTONE" at bounding box center [381, 270] width 192 height 17
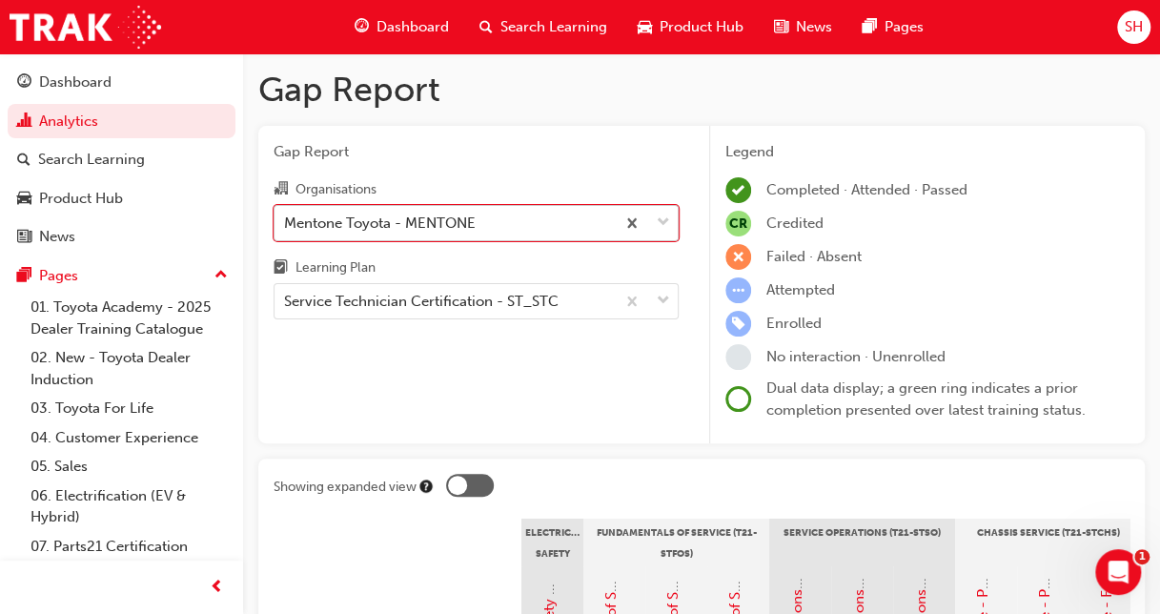
click at [457, 222] on div "Mentone Toyota - MENTONE" at bounding box center [380, 223] width 192 height 22
click at [286, 222] on input "Organisations option Mentone Toyota - MENTONE, selected. 0 results available. S…" at bounding box center [285, 222] width 2 height 16
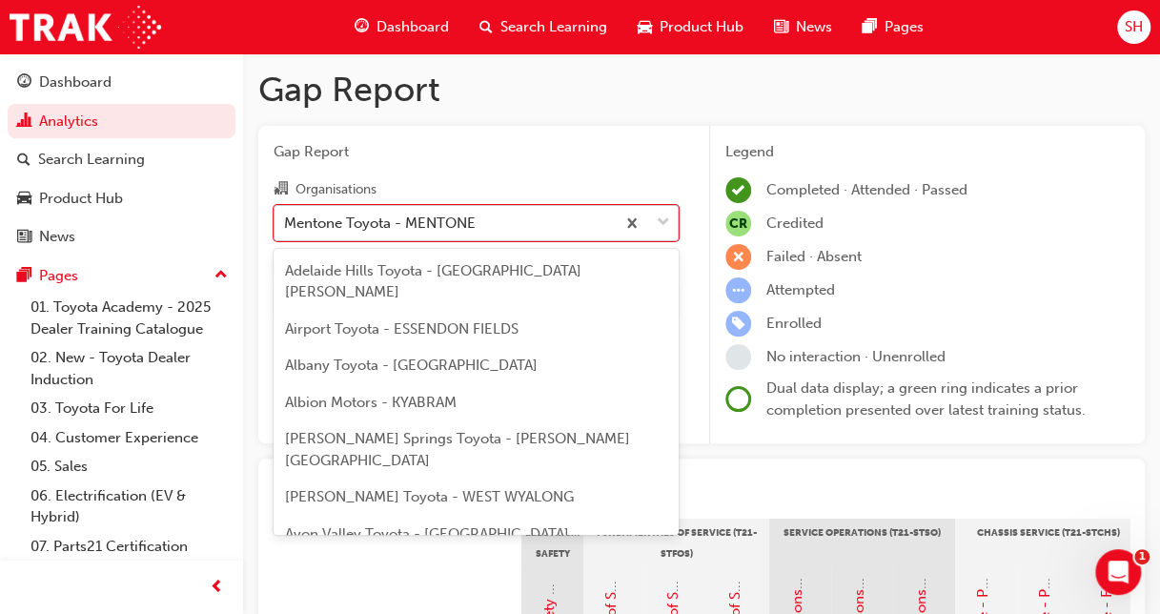
scroll to position [6337, 0]
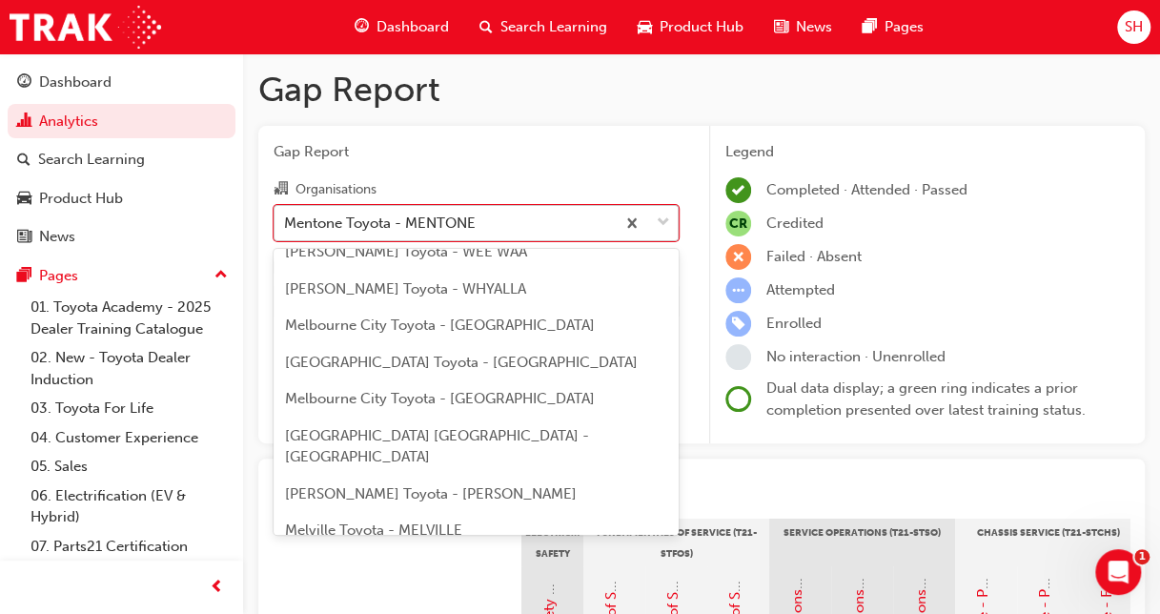
click at [457, 222] on div "Mentone Toyota - MENTONE" at bounding box center [380, 223] width 192 height 22
click at [286, 222] on input "Organisations option Mentone Toyota - MENTONE, selected. option Mentone Toyota …" at bounding box center [285, 222] width 2 height 16
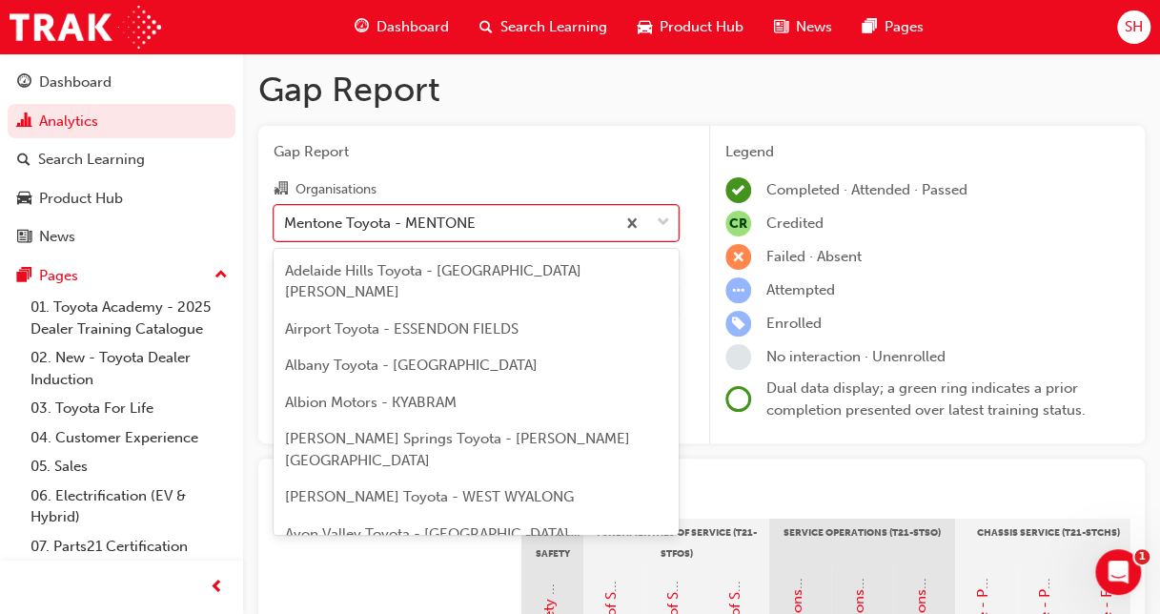
click at [462, 220] on div "Mentone Toyota - MENTONE" at bounding box center [380, 223] width 192 height 22
click at [286, 220] on input "Organisations option Mentone Toyota - MENTONE, selected. option Mentone Toyota …" at bounding box center [285, 222] width 2 height 16
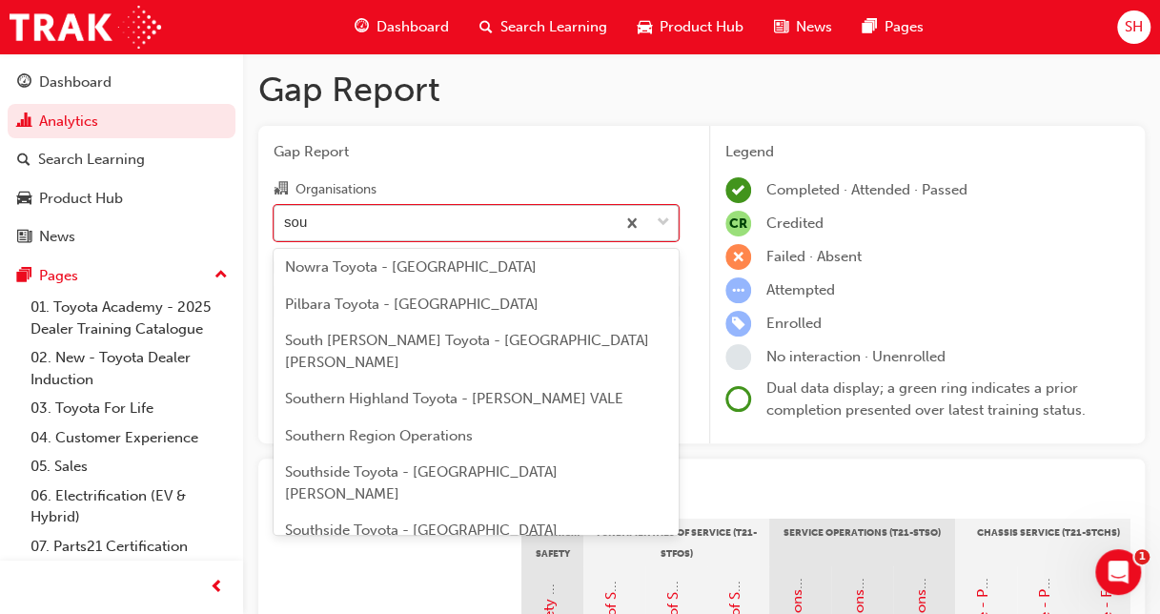
scroll to position [0, 0]
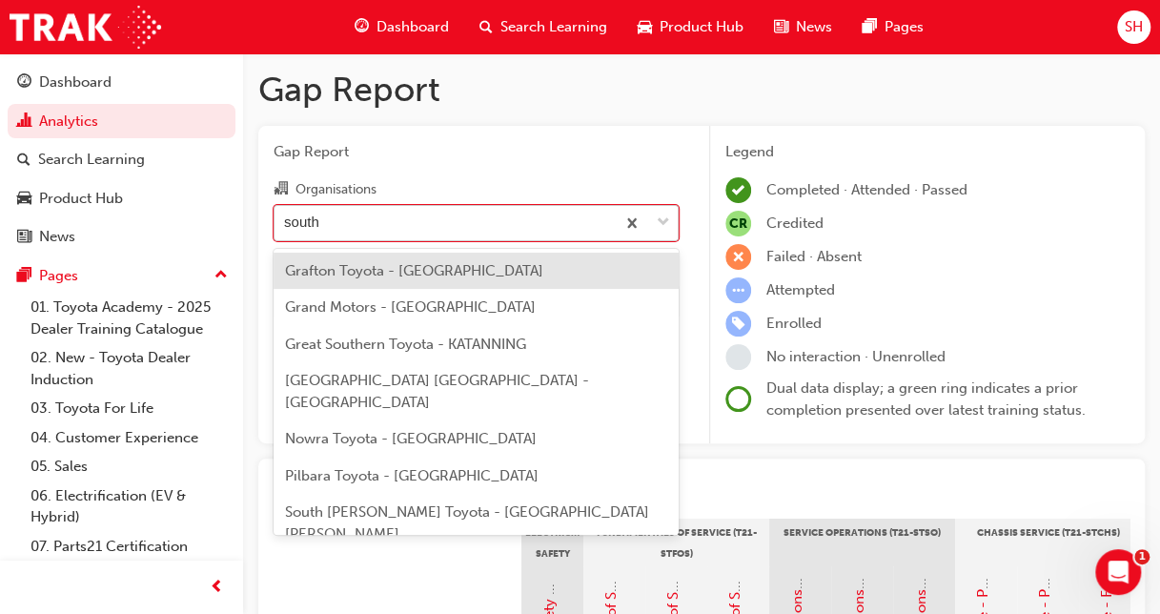
type input "south m"
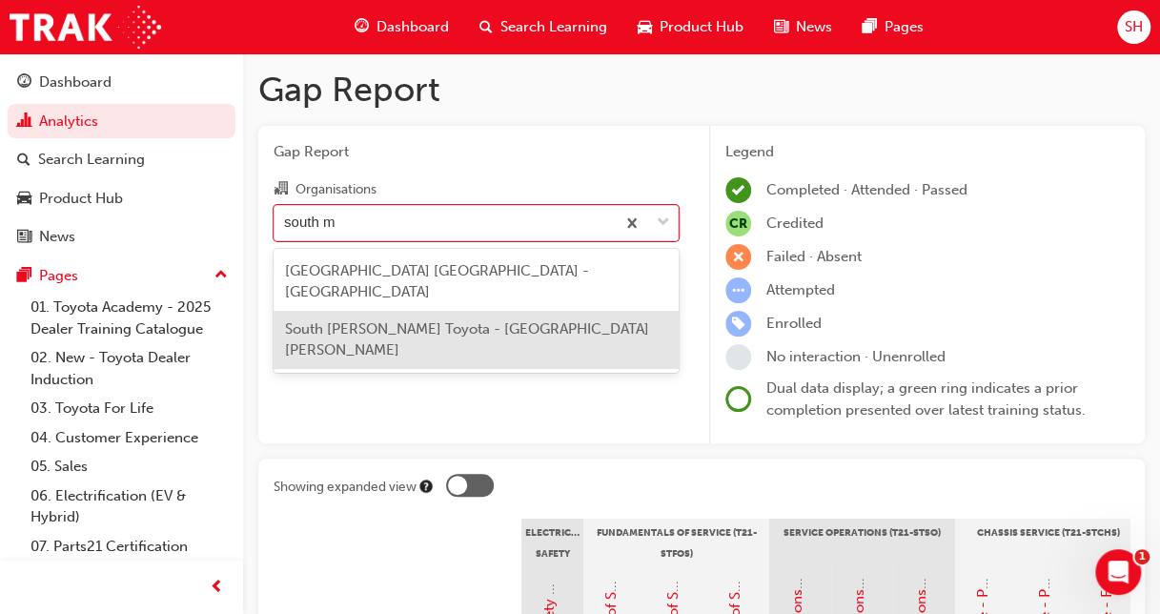
click at [437, 320] on span "South [PERSON_NAME] Toyota - [GEOGRAPHIC_DATA][PERSON_NAME]" at bounding box center [467, 339] width 364 height 39
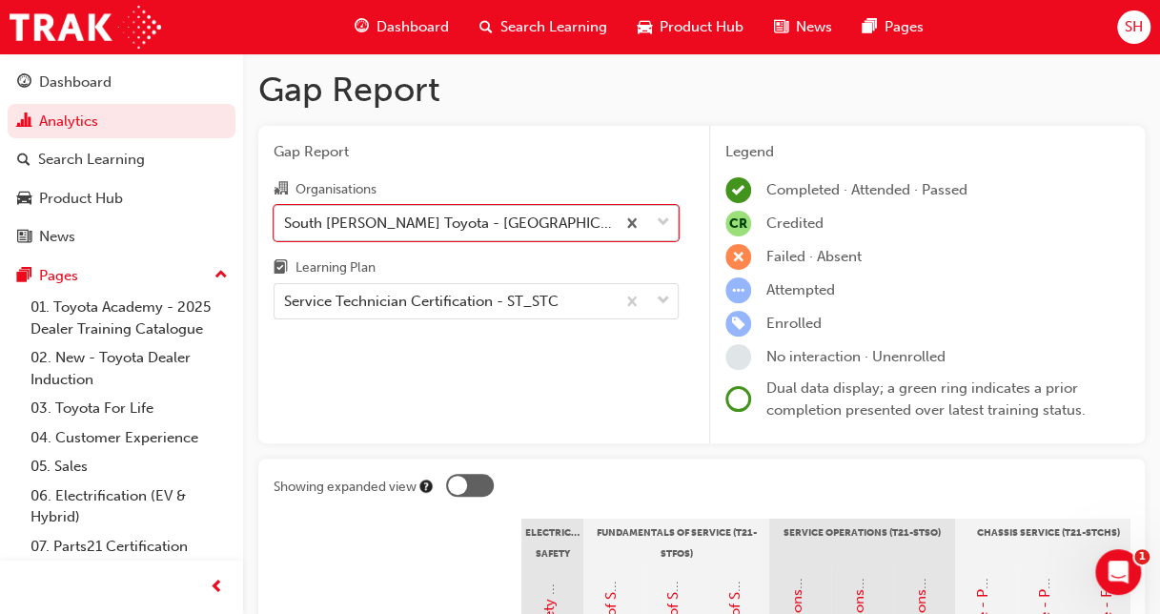
click at [532, 227] on div "South [PERSON_NAME] Toyota - [GEOGRAPHIC_DATA][PERSON_NAME]" at bounding box center [450, 223] width 333 height 22
click at [286, 227] on input "Organisations option South [PERSON_NAME] Toyota - [GEOGRAPHIC_DATA][PERSON_NAME…" at bounding box center [285, 222] width 2 height 16
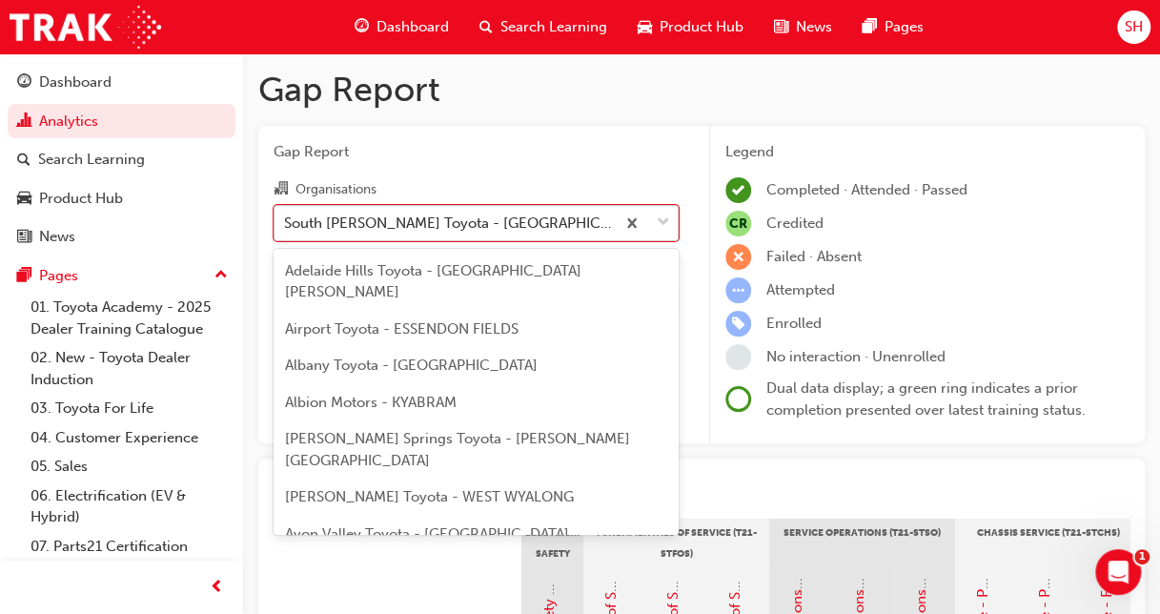
scroll to position [9016, 0]
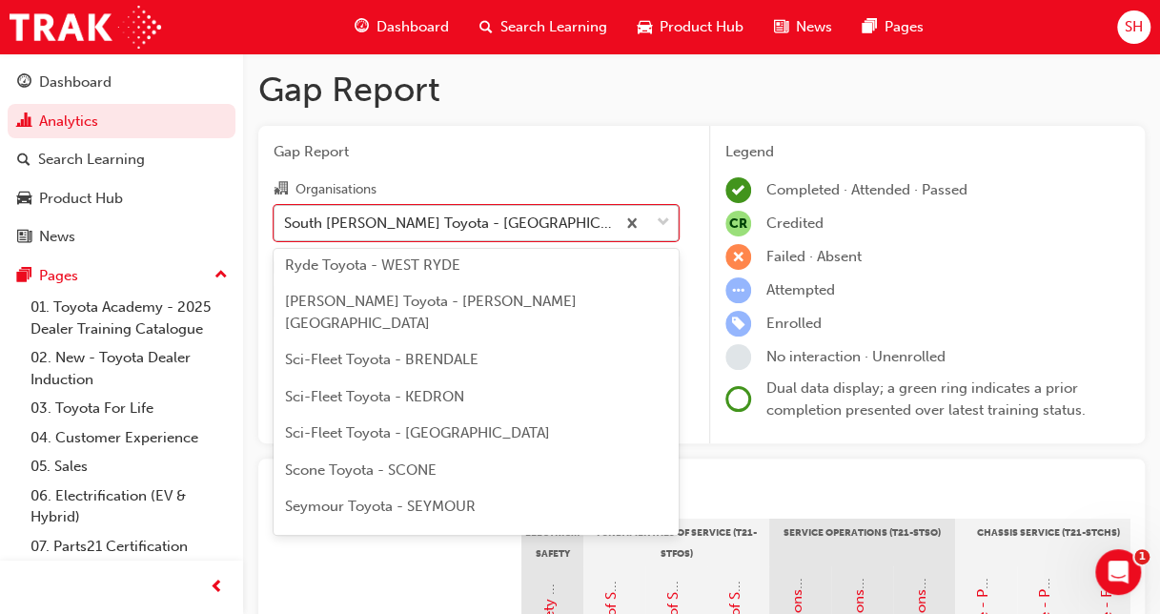
type input "m"
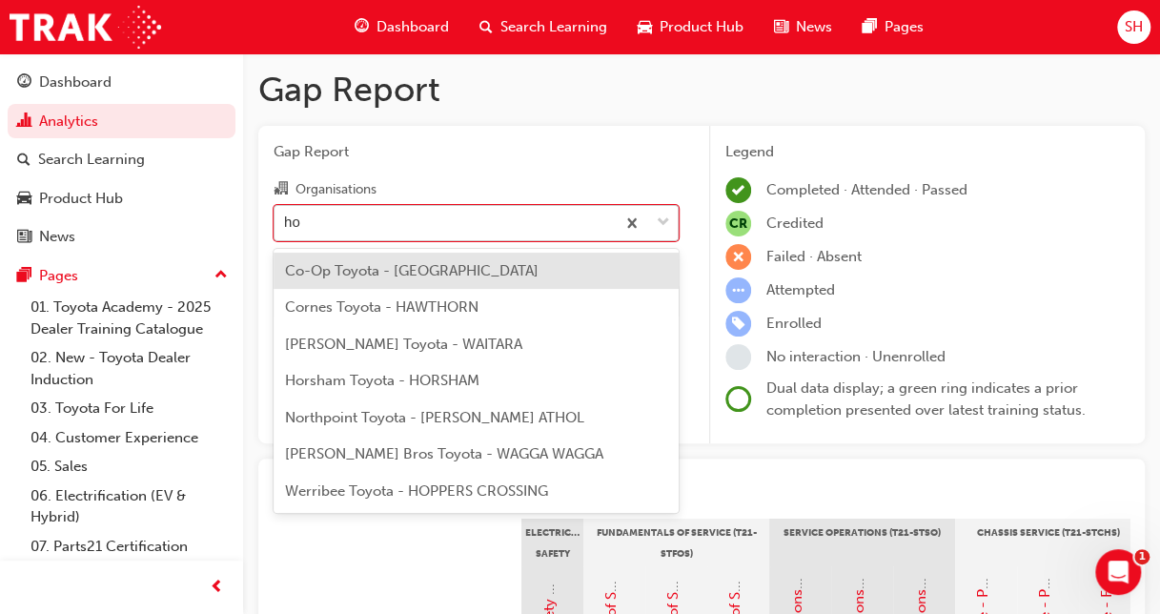
scroll to position [0, 0]
type input "hor"
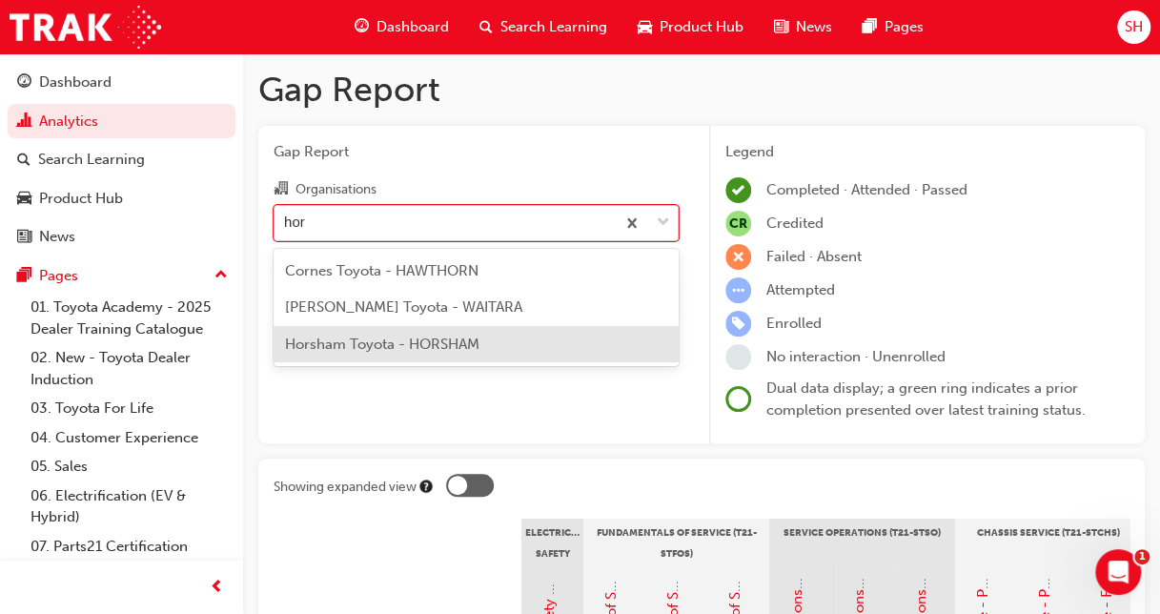
click at [404, 347] on span "Horsham Toyota - HORSHAM" at bounding box center [382, 344] width 194 height 17
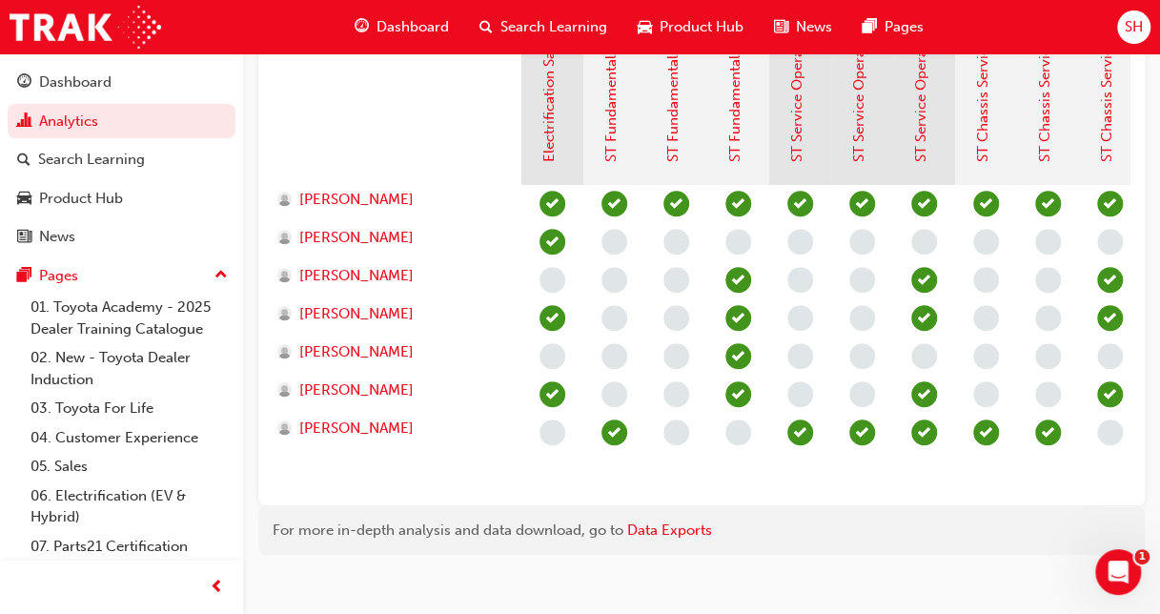
scroll to position [95, 0]
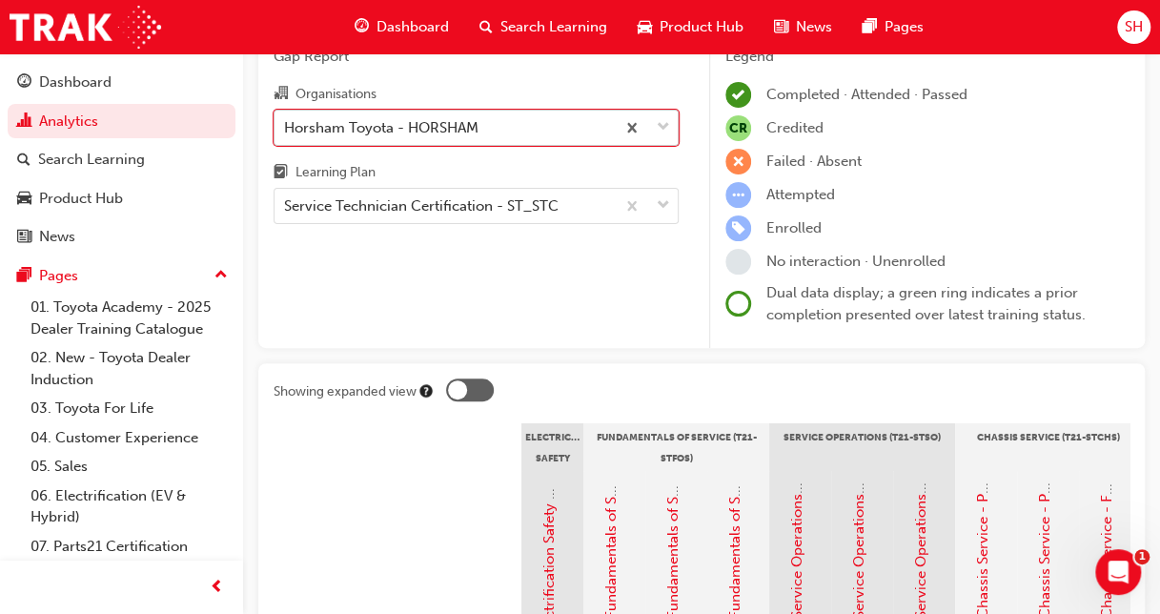
click at [517, 133] on div "Horsham Toyota - HORSHAM" at bounding box center [445, 127] width 340 height 33
click at [286, 133] on input "Organisations option Horsham Toyota - HORSHAM, selected. 0 results available. S…" at bounding box center [285, 126] width 2 height 16
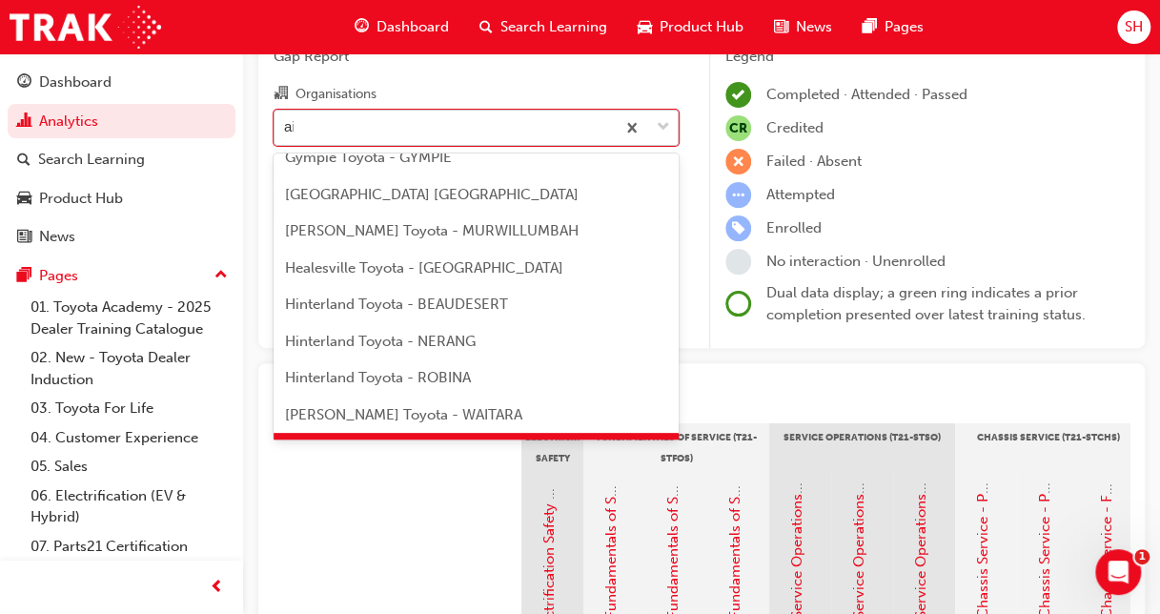
scroll to position [0, 0]
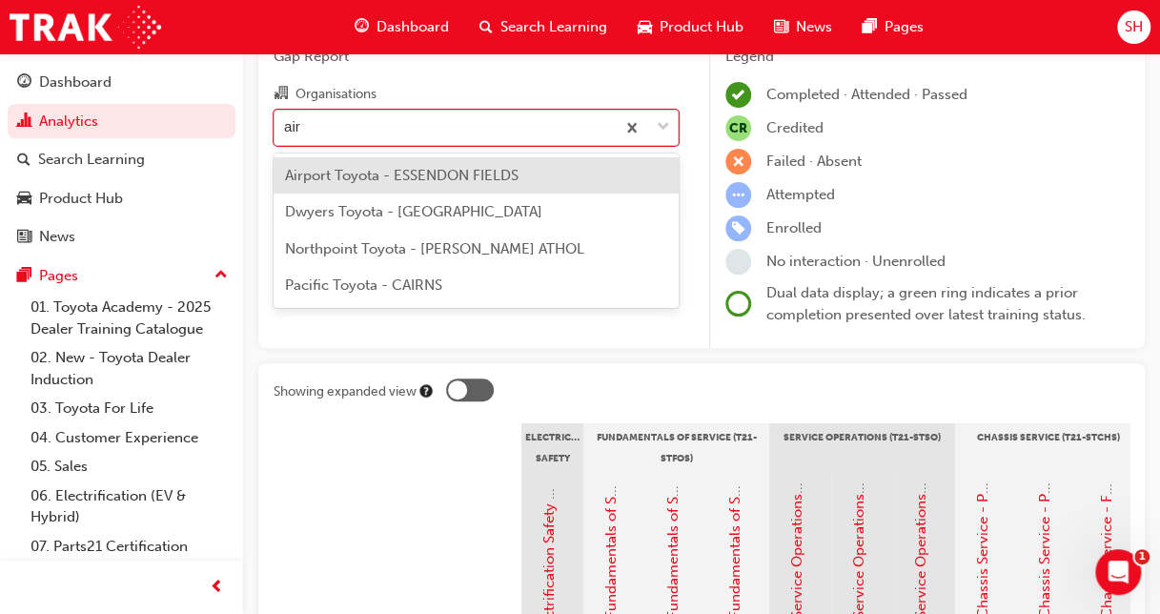
type input "airp"
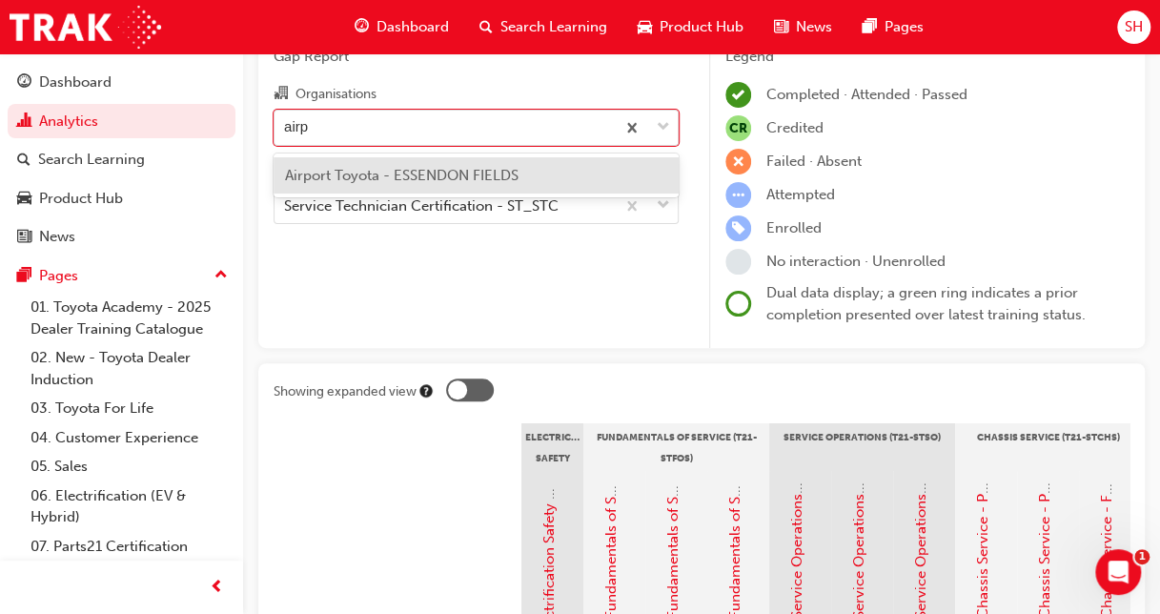
click at [501, 167] on span "Airport Toyota - ESSENDON FIELDS" at bounding box center [402, 175] width 234 height 17
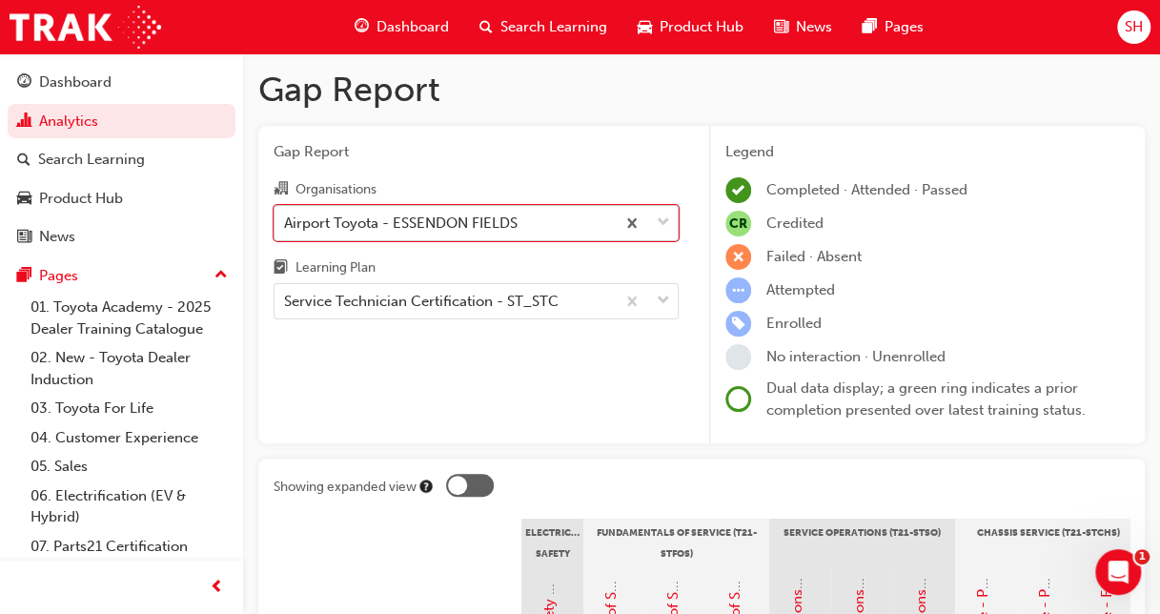
click at [515, 217] on div "Airport Toyota - ESSENDON FIELDS" at bounding box center [401, 223] width 234 height 22
click at [286, 217] on input "Organisations option Airport Toyota - ESSENDON FIELDS, selected. 0 results avai…" at bounding box center [285, 222] width 2 height 16
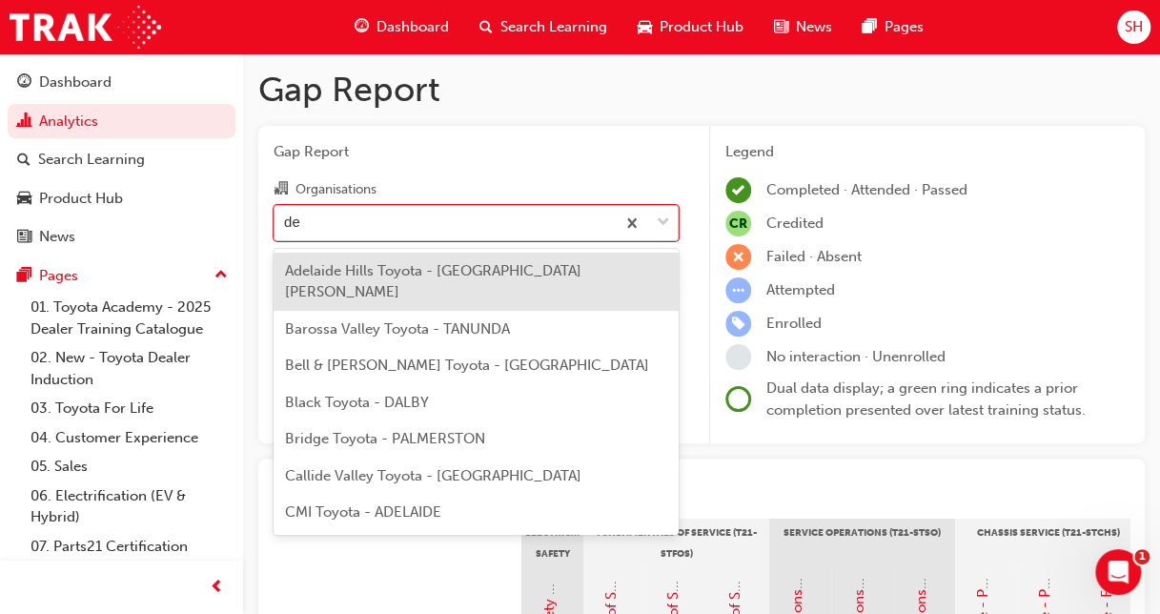
type input "dee"
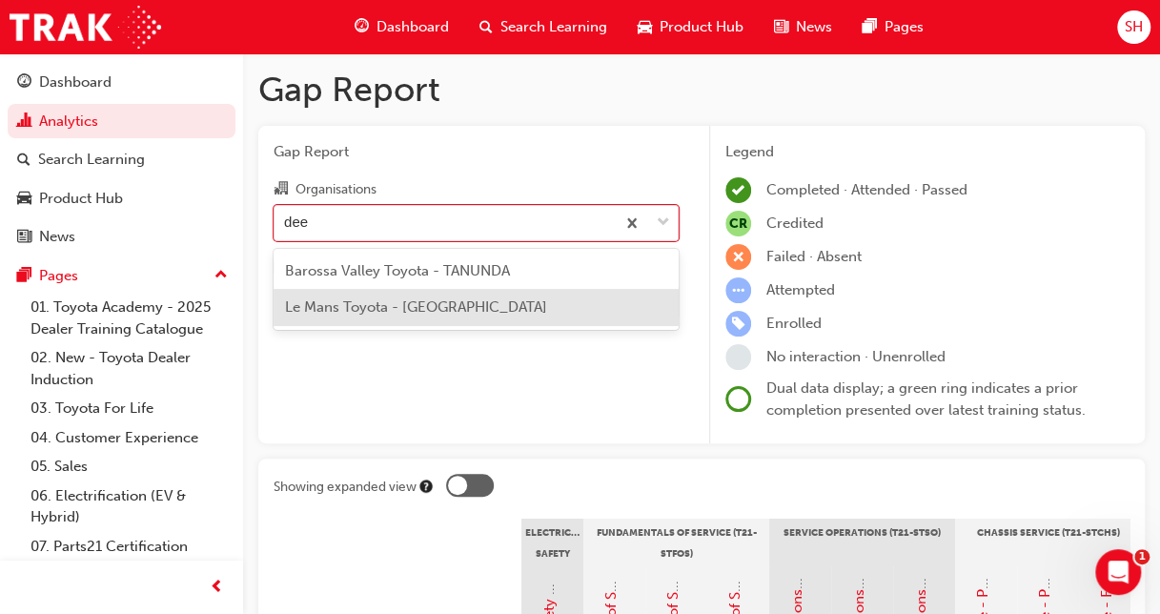
click at [443, 307] on span "Le Mans Toyota - [GEOGRAPHIC_DATA]" at bounding box center [416, 306] width 262 height 17
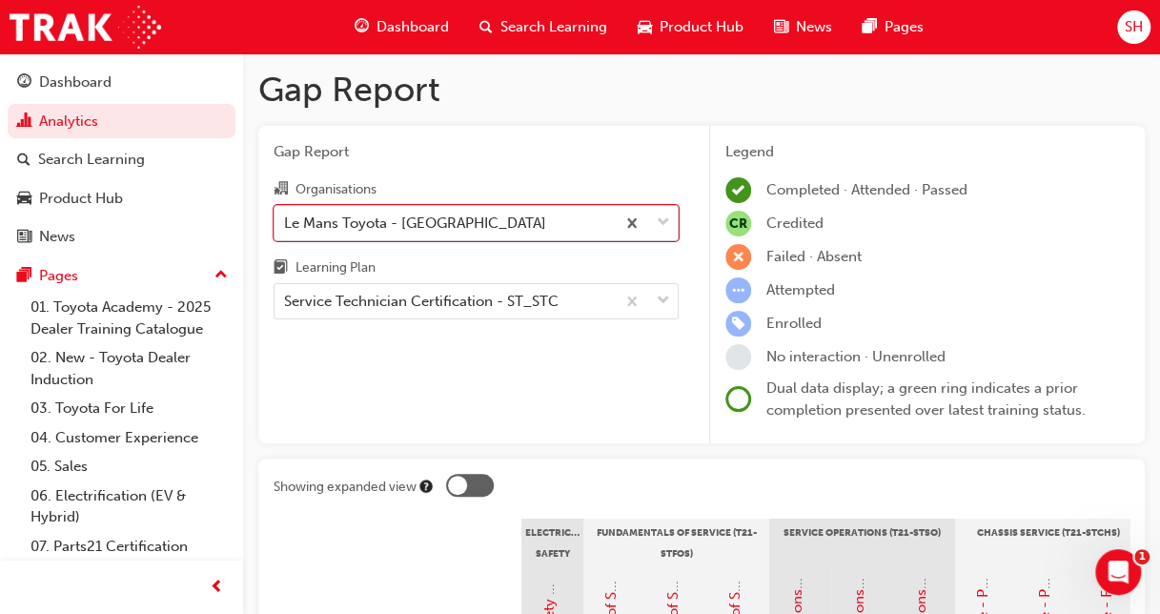
click at [540, 217] on div "Le Mans Toyota - [GEOGRAPHIC_DATA]" at bounding box center [445, 222] width 340 height 33
click at [286, 217] on input "Organisations option Le Mans Toyota - [GEOGRAPHIC_DATA], selected. 0 results av…" at bounding box center [285, 222] width 2 height 16
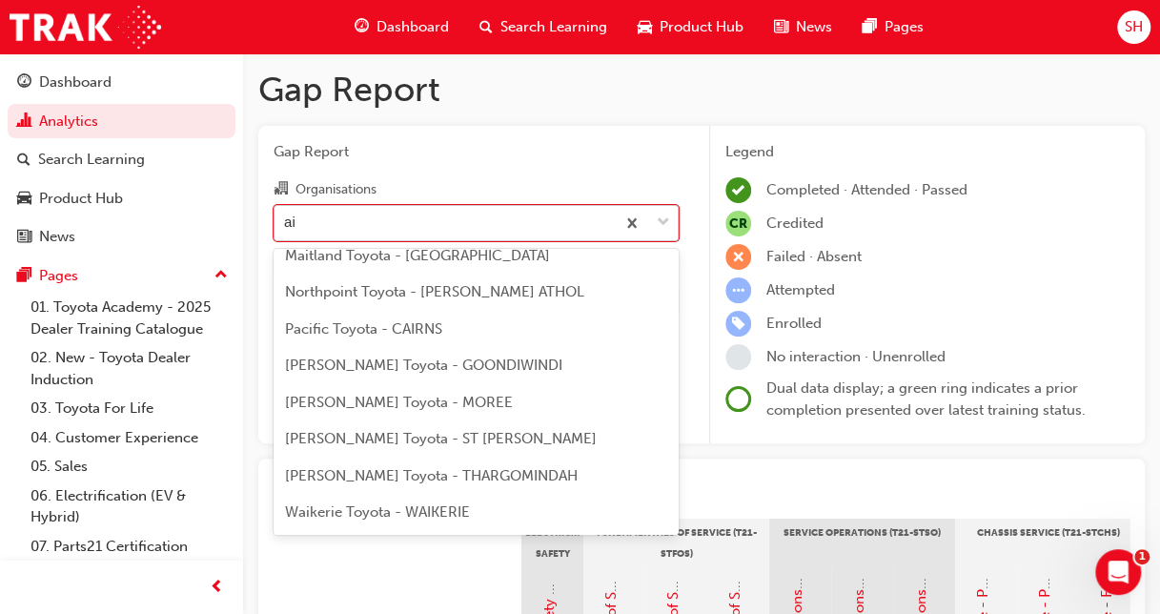
scroll to position [272, 0]
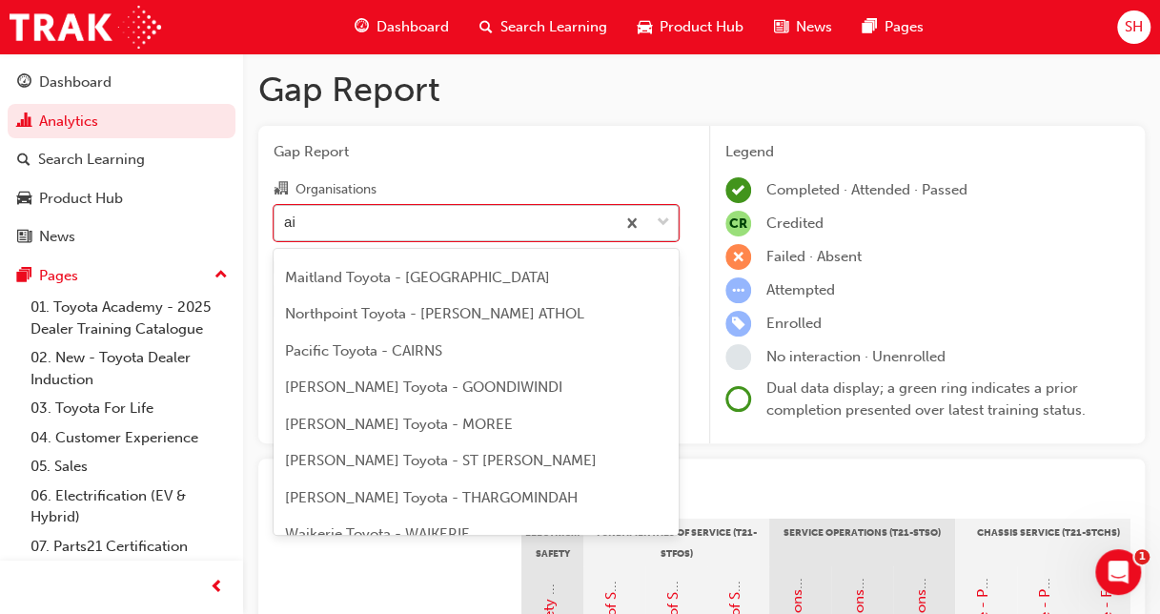
type input "air"
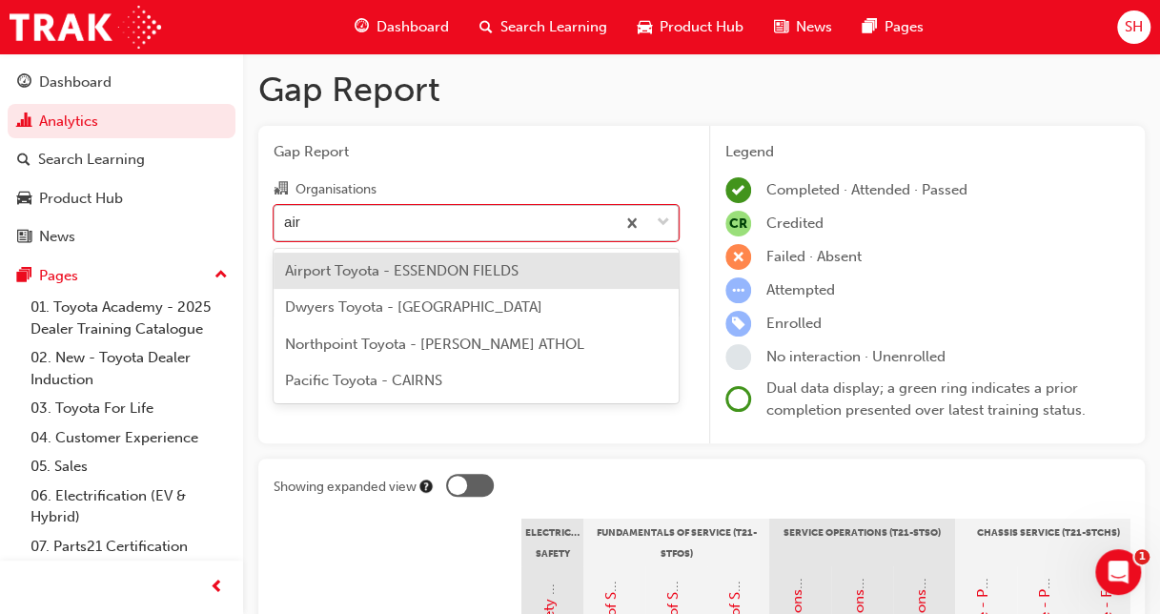
scroll to position [0, 0]
click at [511, 257] on div "Airport Toyota - ESSENDON FIELDS" at bounding box center [476, 271] width 405 height 37
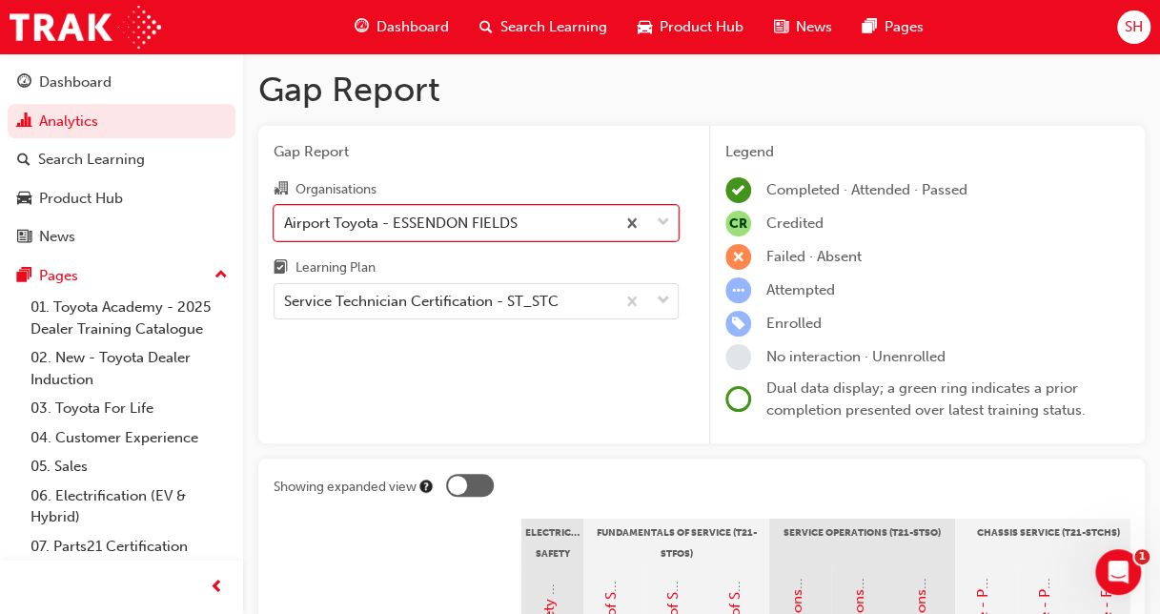
click at [526, 217] on div "Airport Toyota - ESSENDON FIELDS" at bounding box center [445, 222] width 340 height 33
click at [286, 217] on input "Organisations option Airport Toyota - ESSENDON FIELDS, selected. 0 results avai…" at bounding box center [285, 222] width 2 height 16
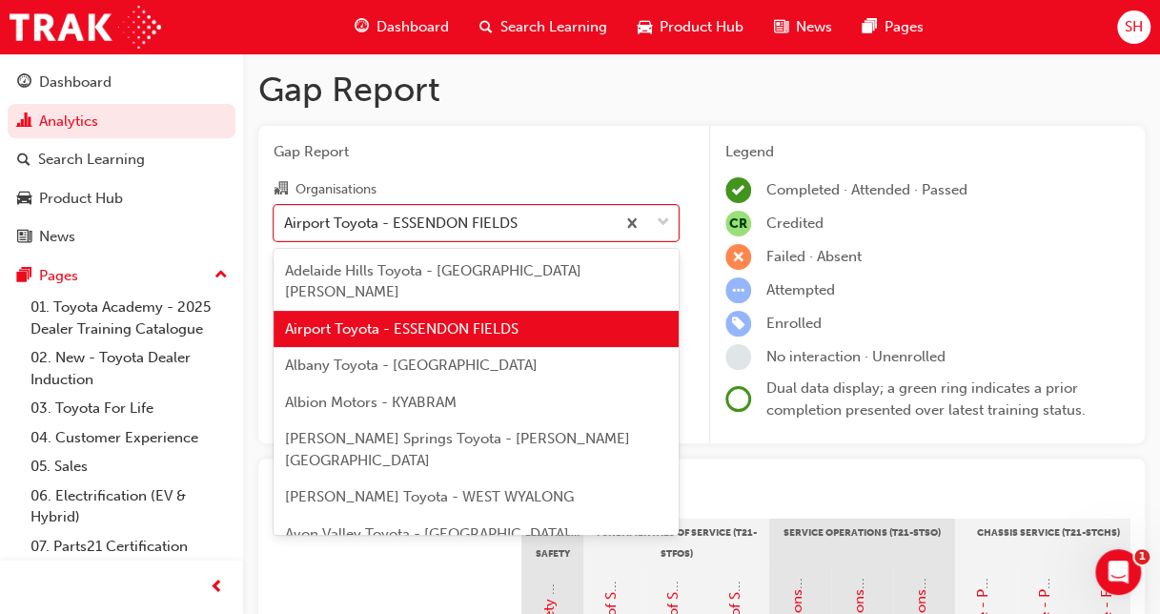
click at [451, 320] on span "Airport Toyota - ESSENDON FIELDS" at bounding box center [402, 328] width 234 height 17
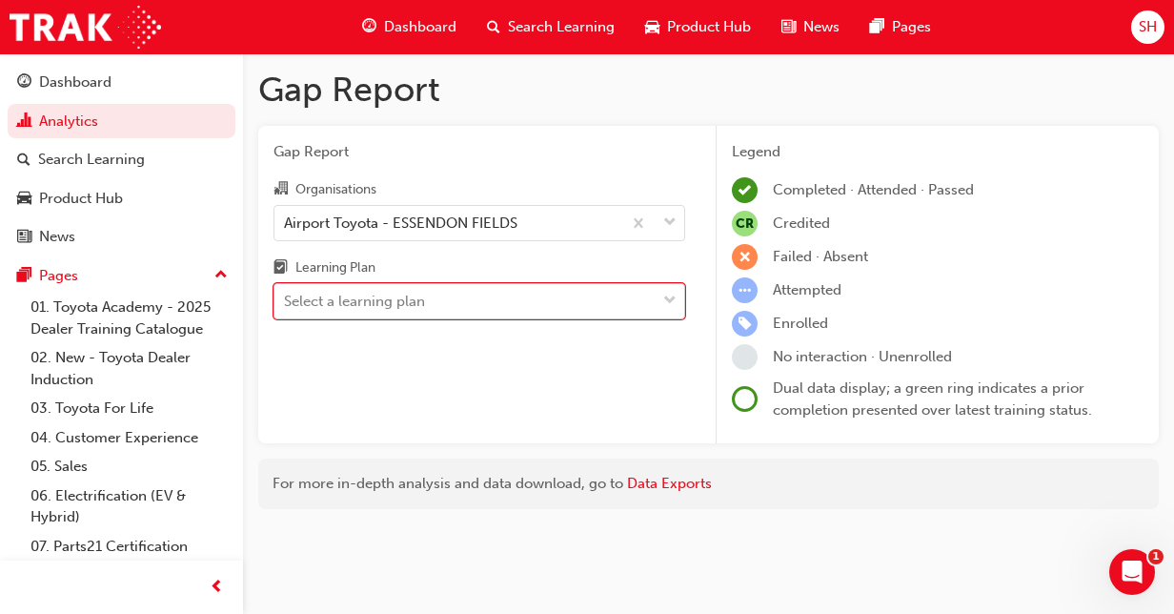
click at [562, 299] on div "Select a learning plan" at bounding box center [465, 301] width 381 height 33
click at [286, 299] on input "Learning Plan option Service Technician Certification - ST_STC, selected. 0 res…" at bounding box center [285, 301] width 2 height 16
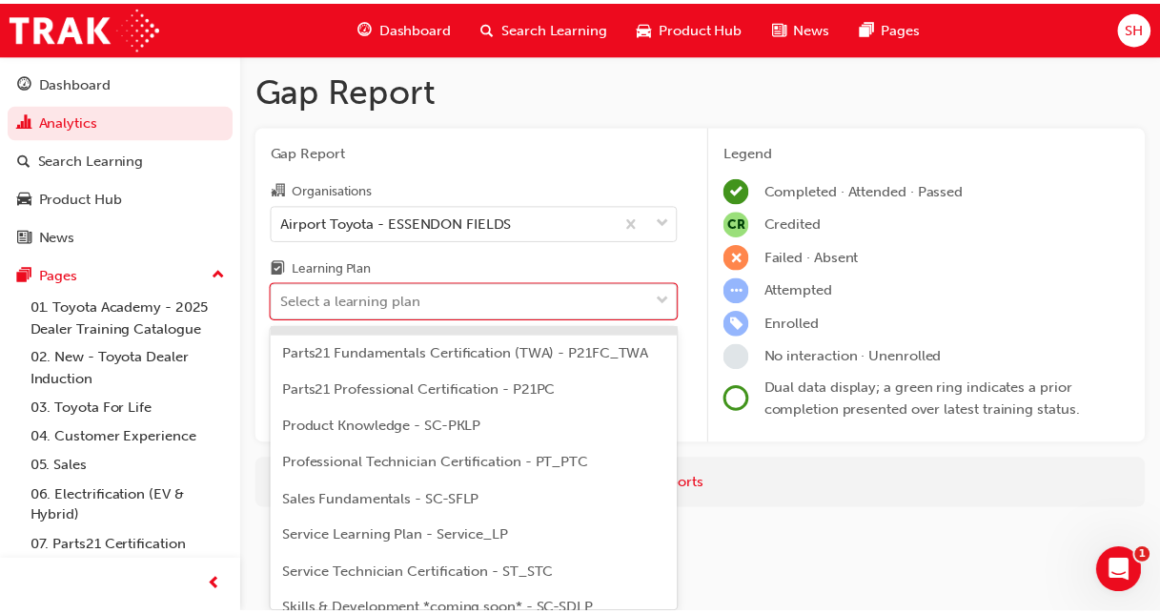
scroll to position [1144, 0]
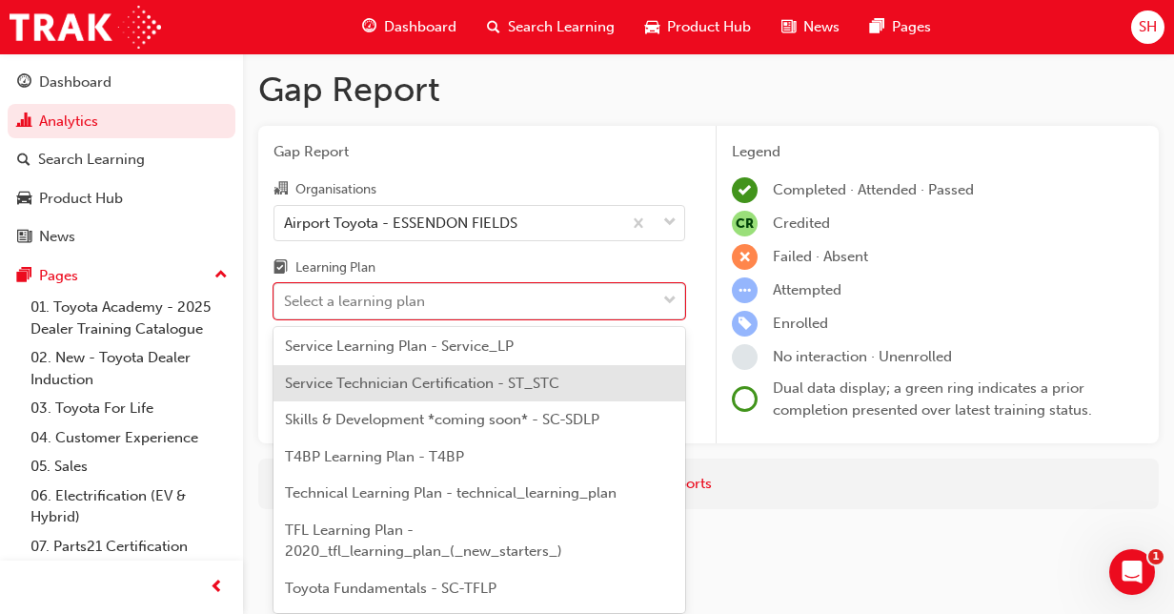
click at [452, 390] on span "Service Technician Certification - ST_STC" at bounding box center [422, 383] width 275 height 17
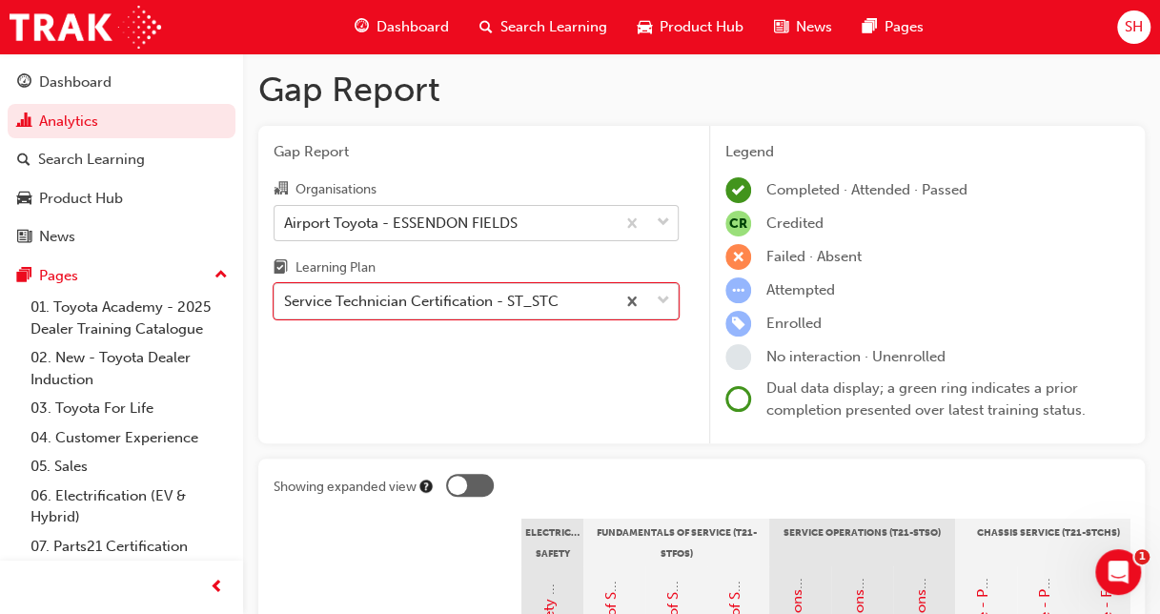
click at [454, 225] on div "Airport Toyota - ESSENDON FIELDS" at bounding box center [401, 223] width 234 height 22
click at [286, 225] on input "Organisations Airport Toyota - ESSENDON FIELDS" at bounding box center [285, 222] width 2 height 16
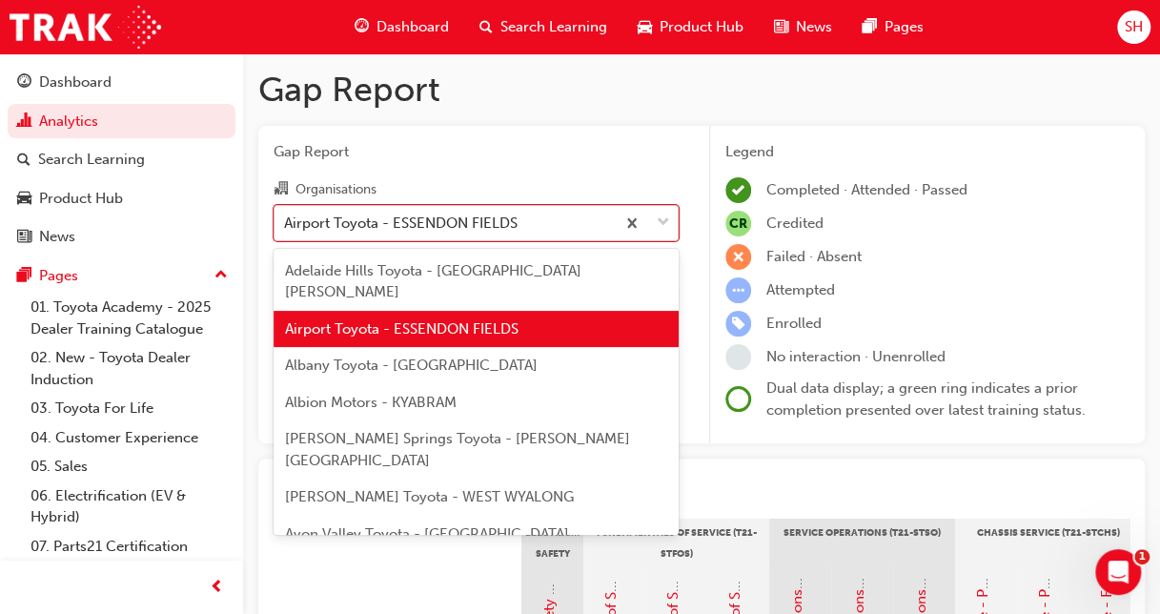
click at [454, 225] on div "Airport Toyota - ESSENDON FIELDS" at bounding box center [401, 223] width 234 height 22
click at [286, 225] on input "Organisations option Airport Toyota - ESSENDON FIELDS, selected. option Airport…" at bounding box center [285, 222] width 2 height 16
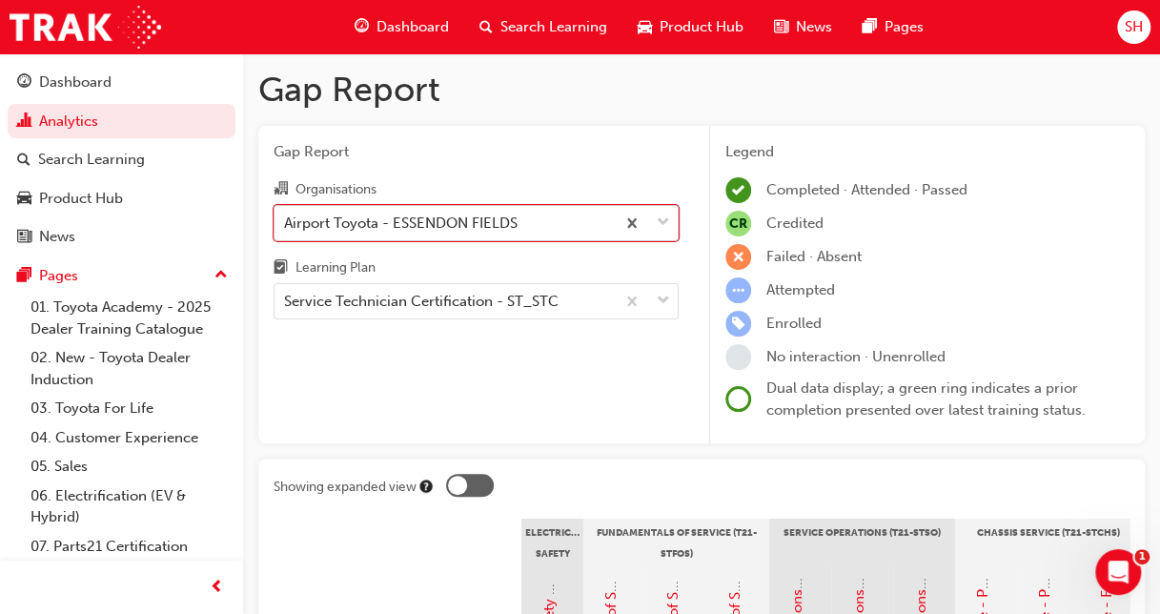
click at [513, 219] on div "Airport Toyota - ESSENDON FIELDS" at bounding box center [401, 223] width 234 height 22
click at [286, 219] on input "Organisations option Airport Toyota - ESSENDON FIELDS, selected. 0 results avai…" at bounding box center [285, 222] width 2 height 16
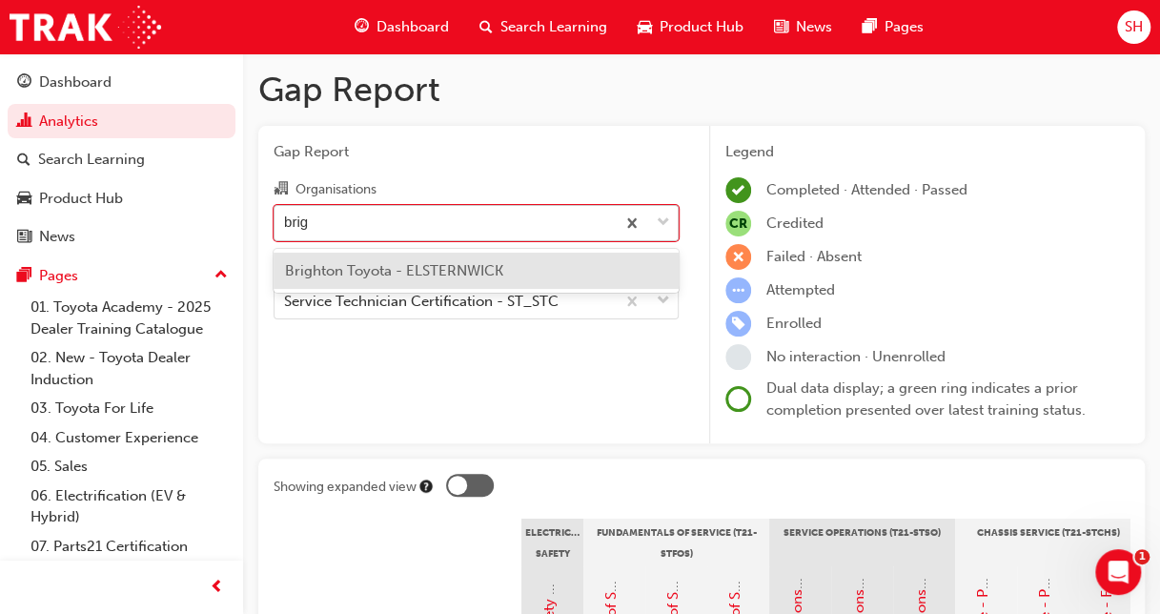
type input "brigh"
click at [484, 263] on span "Brighton Toyota - ELSTERNWICK" at bounding box center [394, 270] width 218 height 17
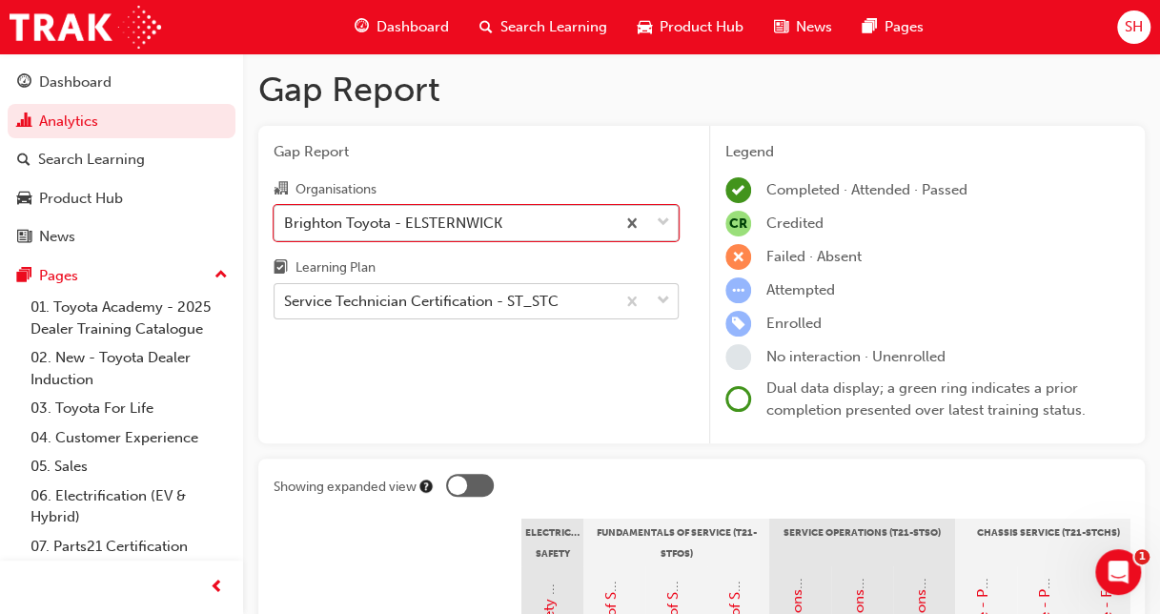
click at [515, 304] on div "Service Technician Certification - ST_STC" at bounding box center [421, 302] width 275 height 22
click at [286, 304] on input "Learning Plan Service Technician Certification - ST_STC" at bounding box center [285, 301] width 2 height 16
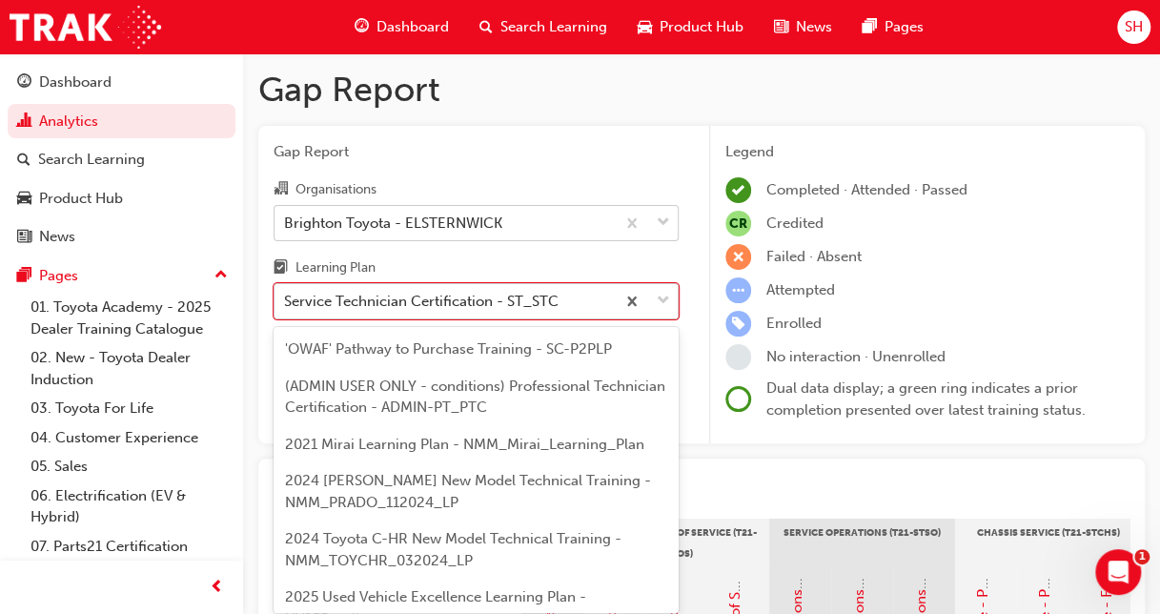
scroll to position [967, 0]
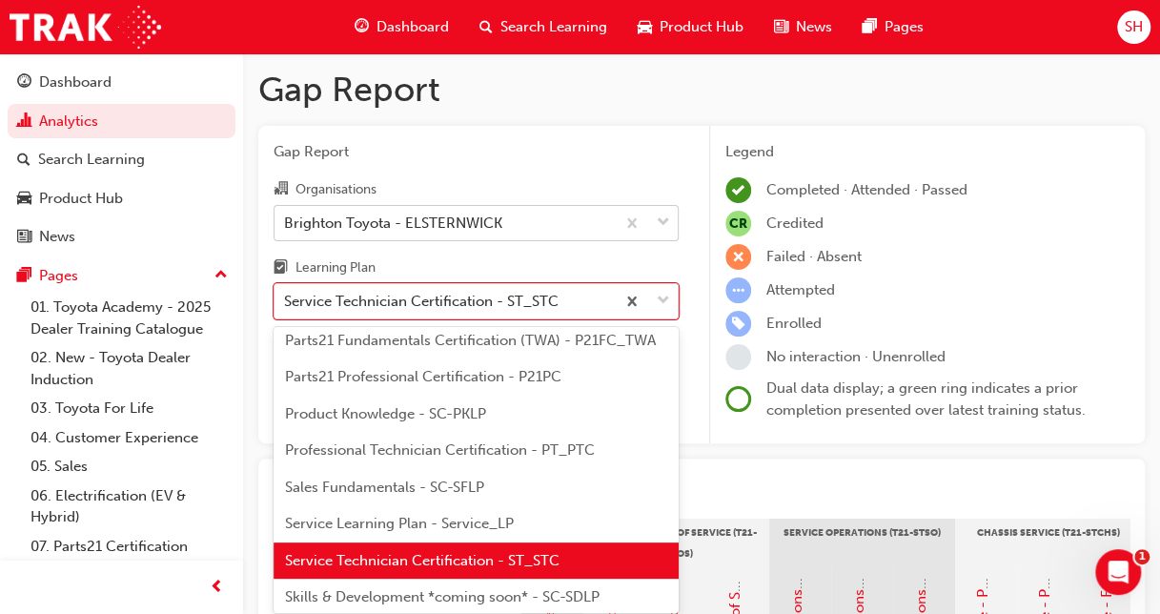
click at [453, 569] on span "Service Technician Certification - ST_STC" at bounding box center [422, 560] width 275 height 17
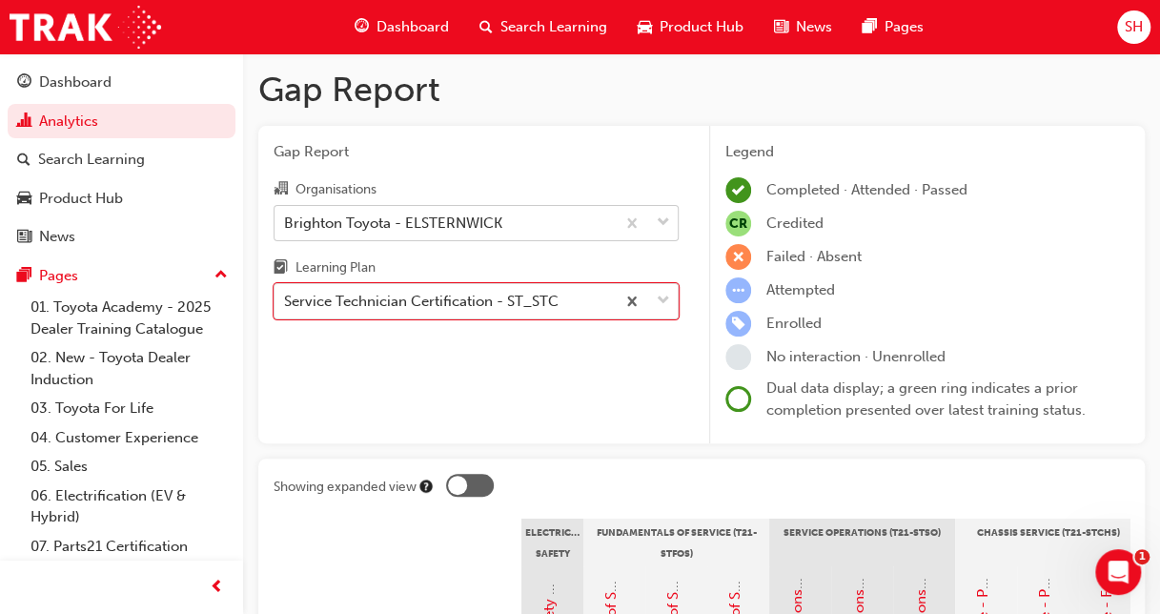
click at [576, 221] on div "Brighton Toyota - ELSTERNWICK" at bounding box center [445, 222] width 340 height 33
click at [286, 221] on input "Organisations Brighton Toyota - ELSTERNWICK" at bounding box center [285, 222] width 2 height 16
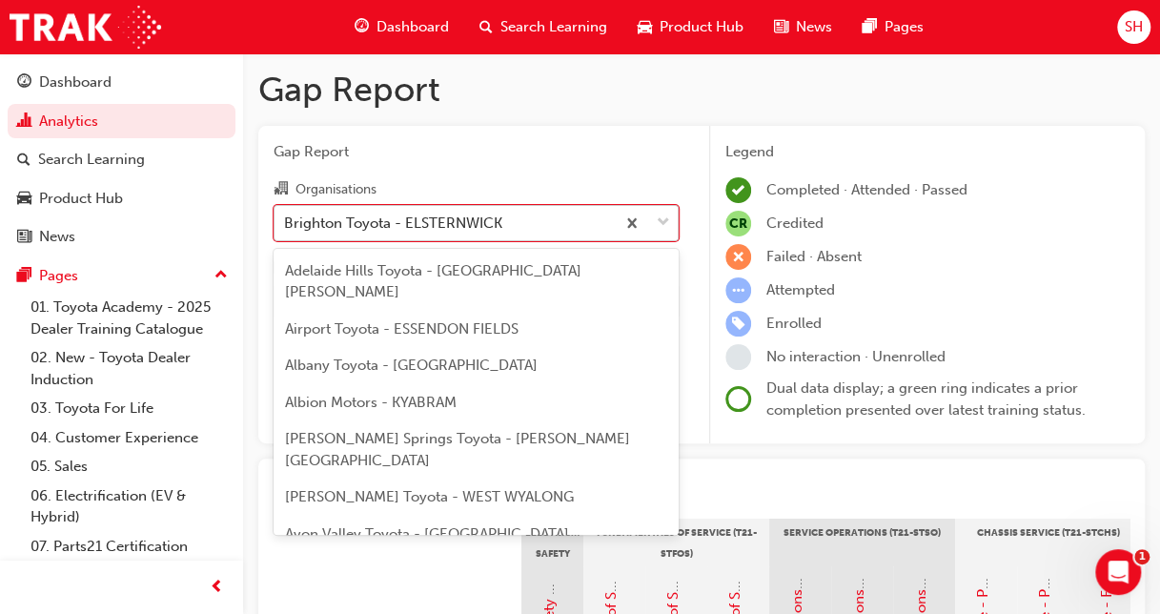
scroll to position [1052, 0]
